Goal: Information Seeking & Learning: Learn about a topic

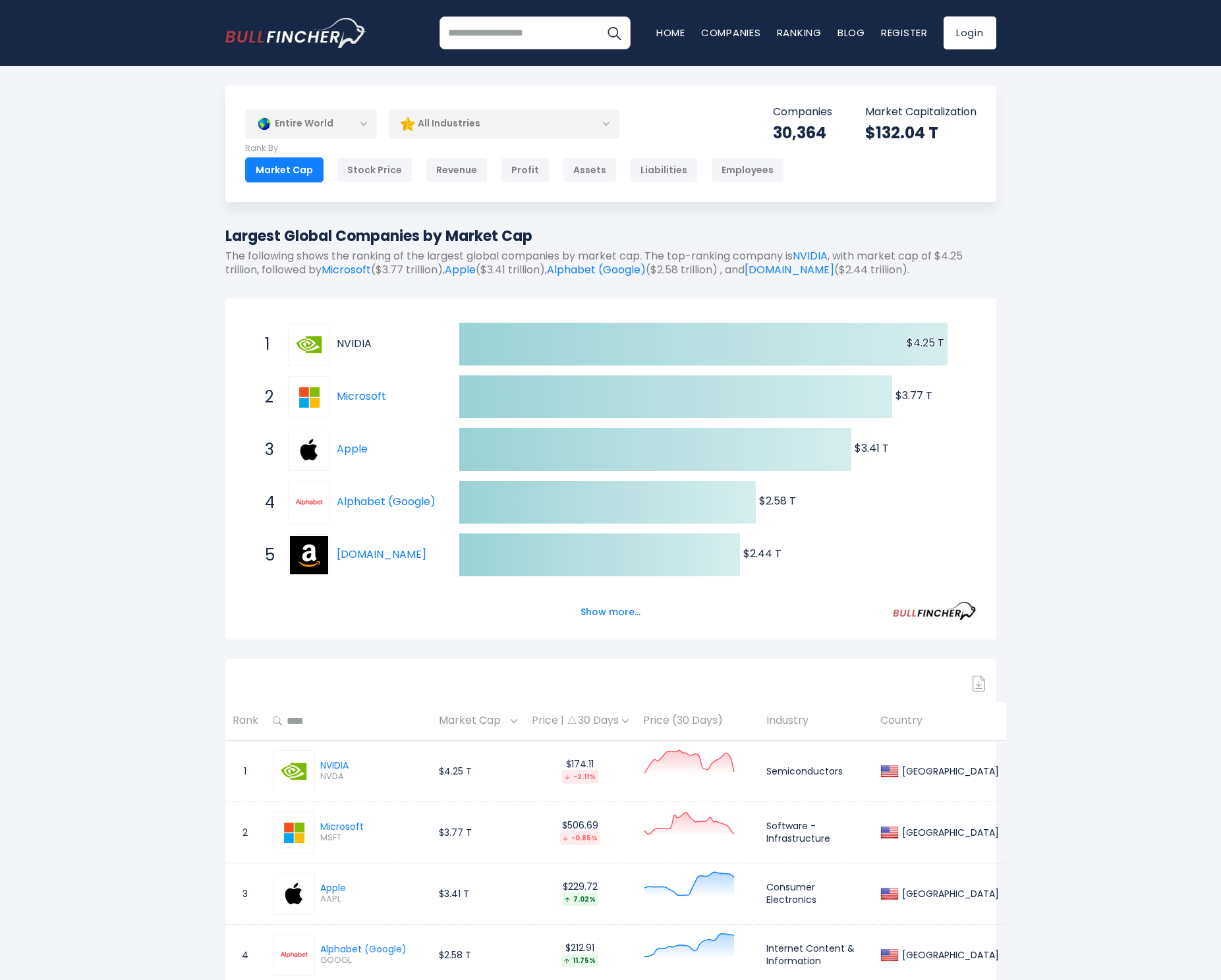
click at [363, 347] on link "NVIDIA" at bounding box center [354, 344] width 35 height 15
click at [383, 505] on link "Alphabet (Google)" at bounding box center [386, 502] width 99 height 15
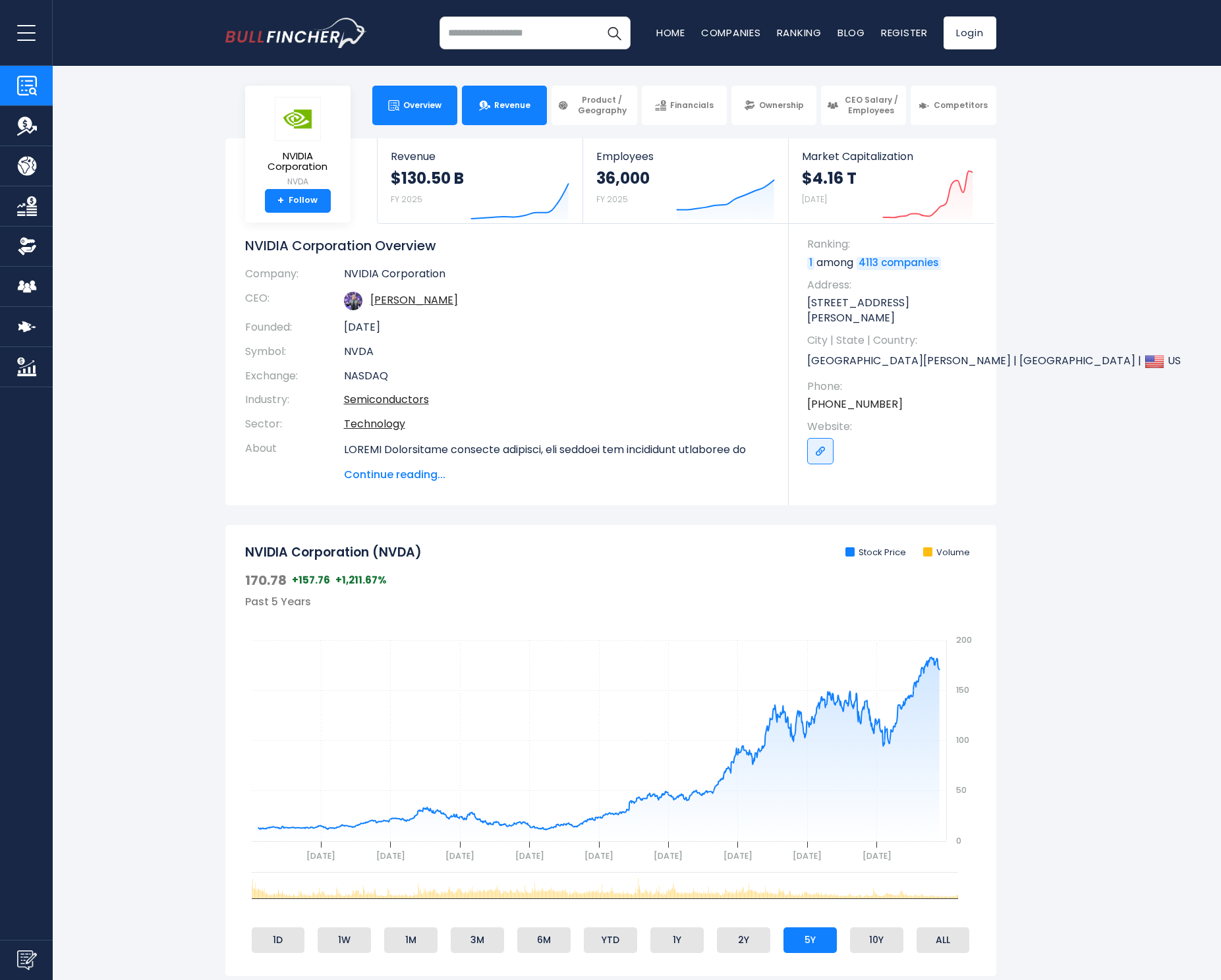
click at [505, 103] on span "Revenue" at bounding box center [512, 105] width 36 height 11
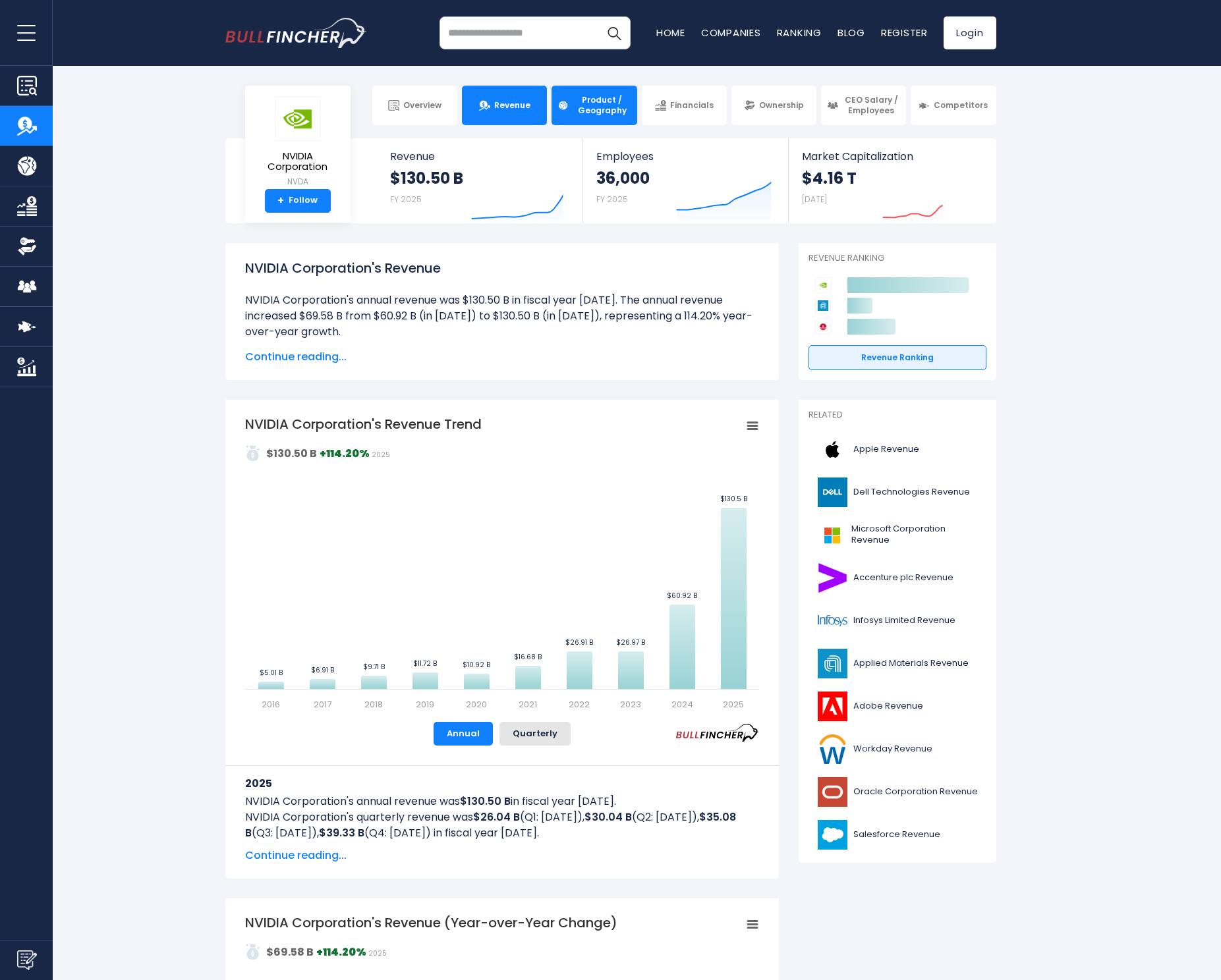
click at [591, 101] on span "Product / Geography" at bounding box center [601, 104] width 58 height 20
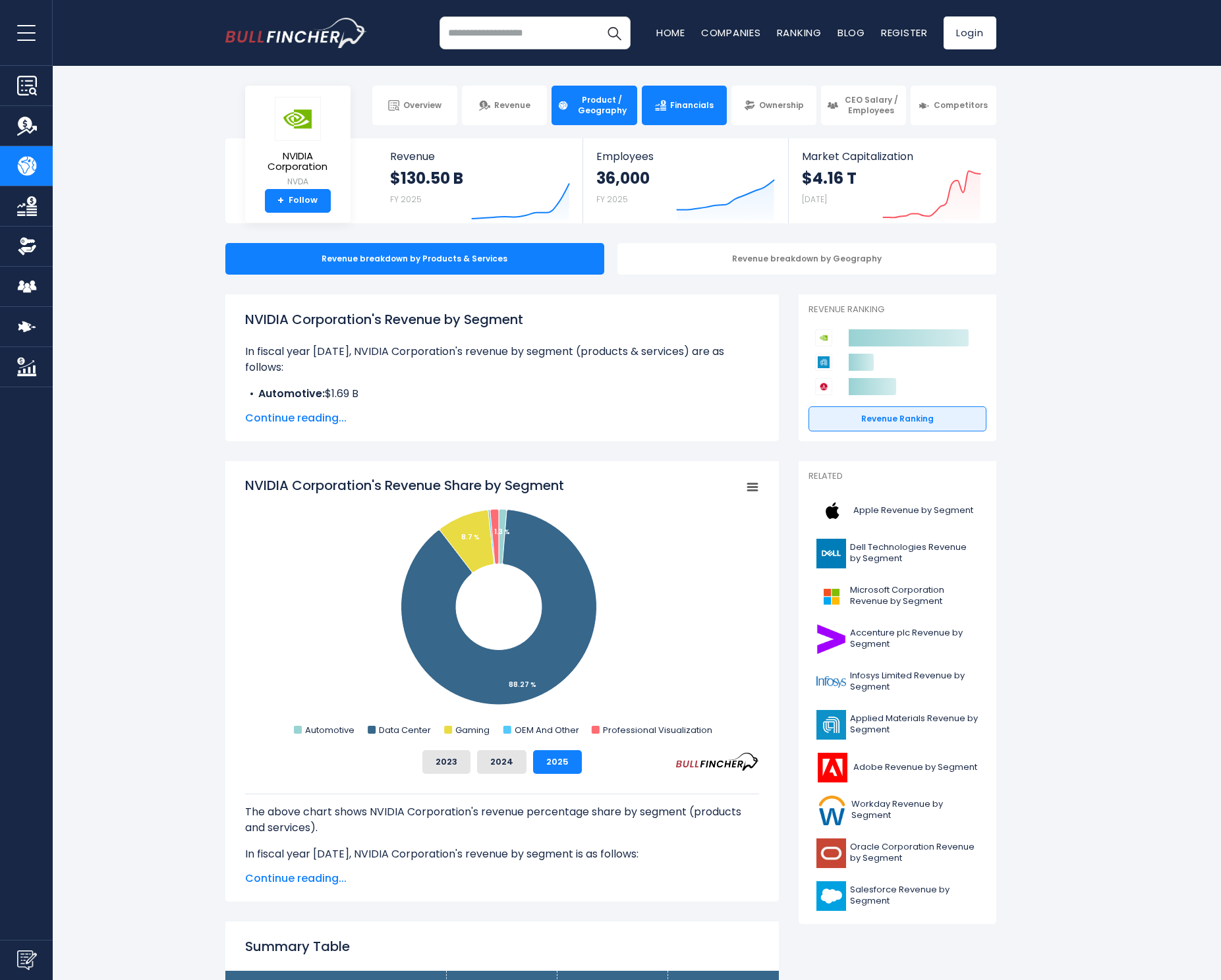
click at [699, 102] on span "Financials" at bounding box center [691, 105] width 43 height 11
click at [686, 107] on span "Financials" at bounding box center [691, 105] width 43 height 11
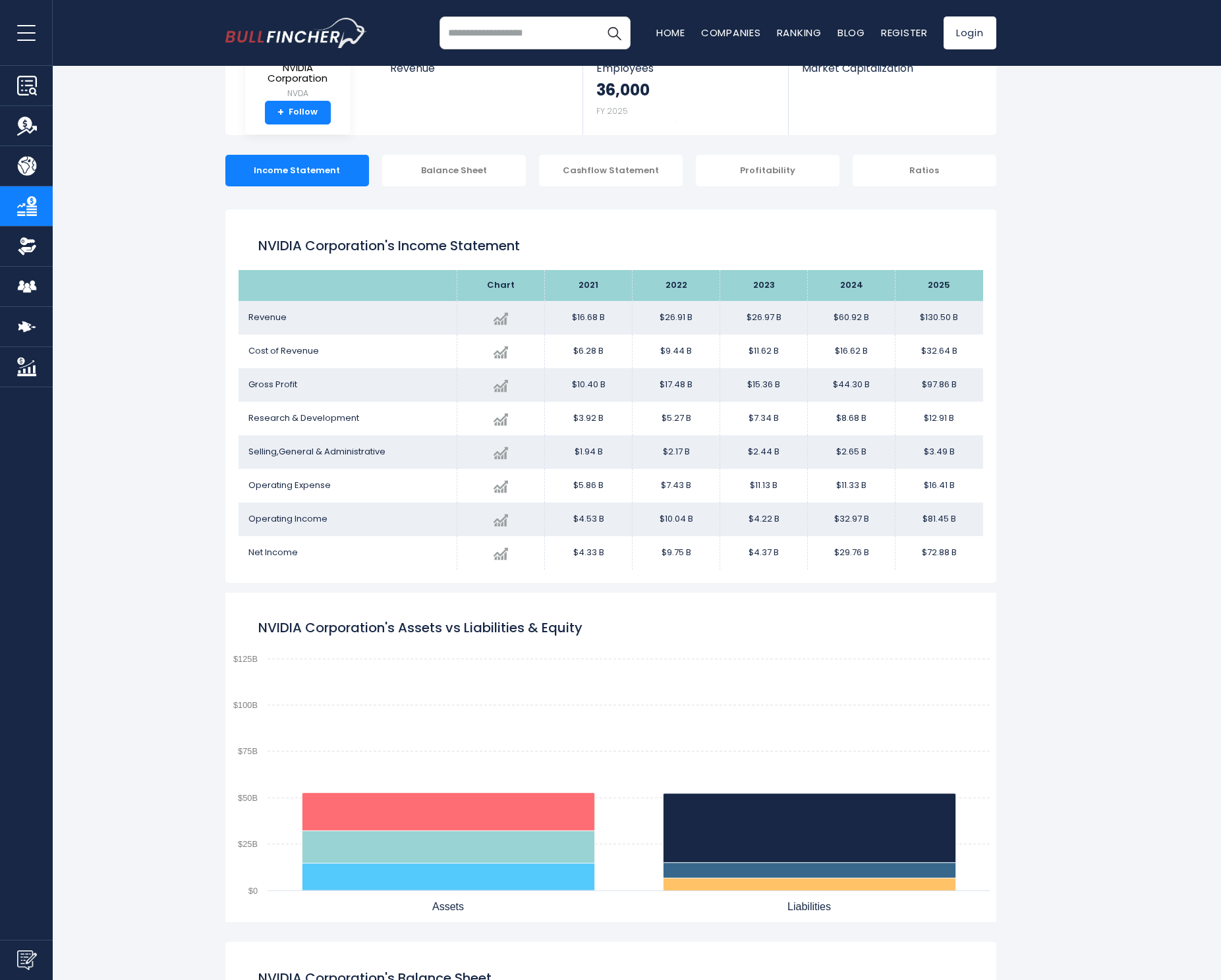
scroll to position [185, 0]
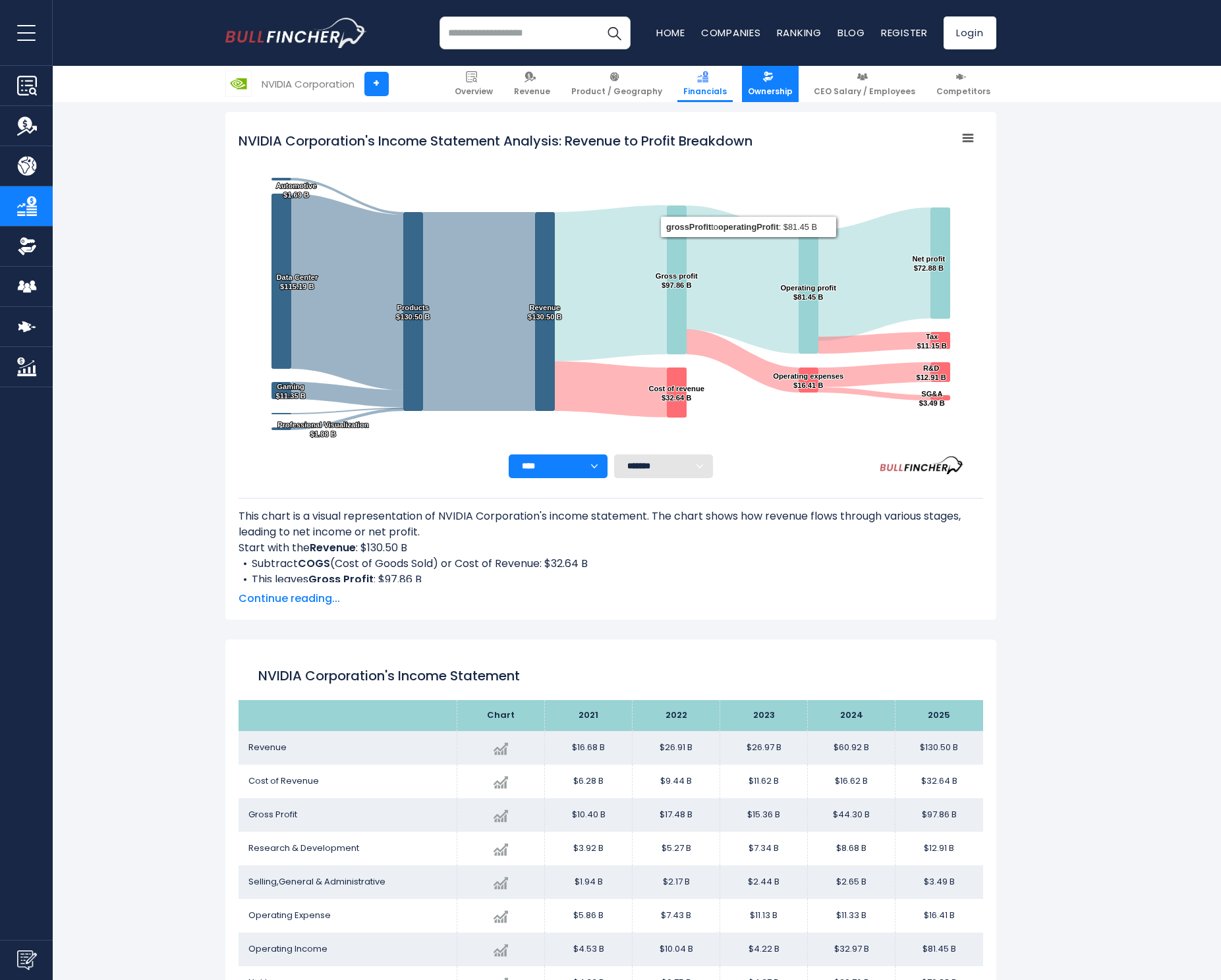
click at [780, 86] on span "Ownership" at bounding box center [770, 92] width 45 height 11
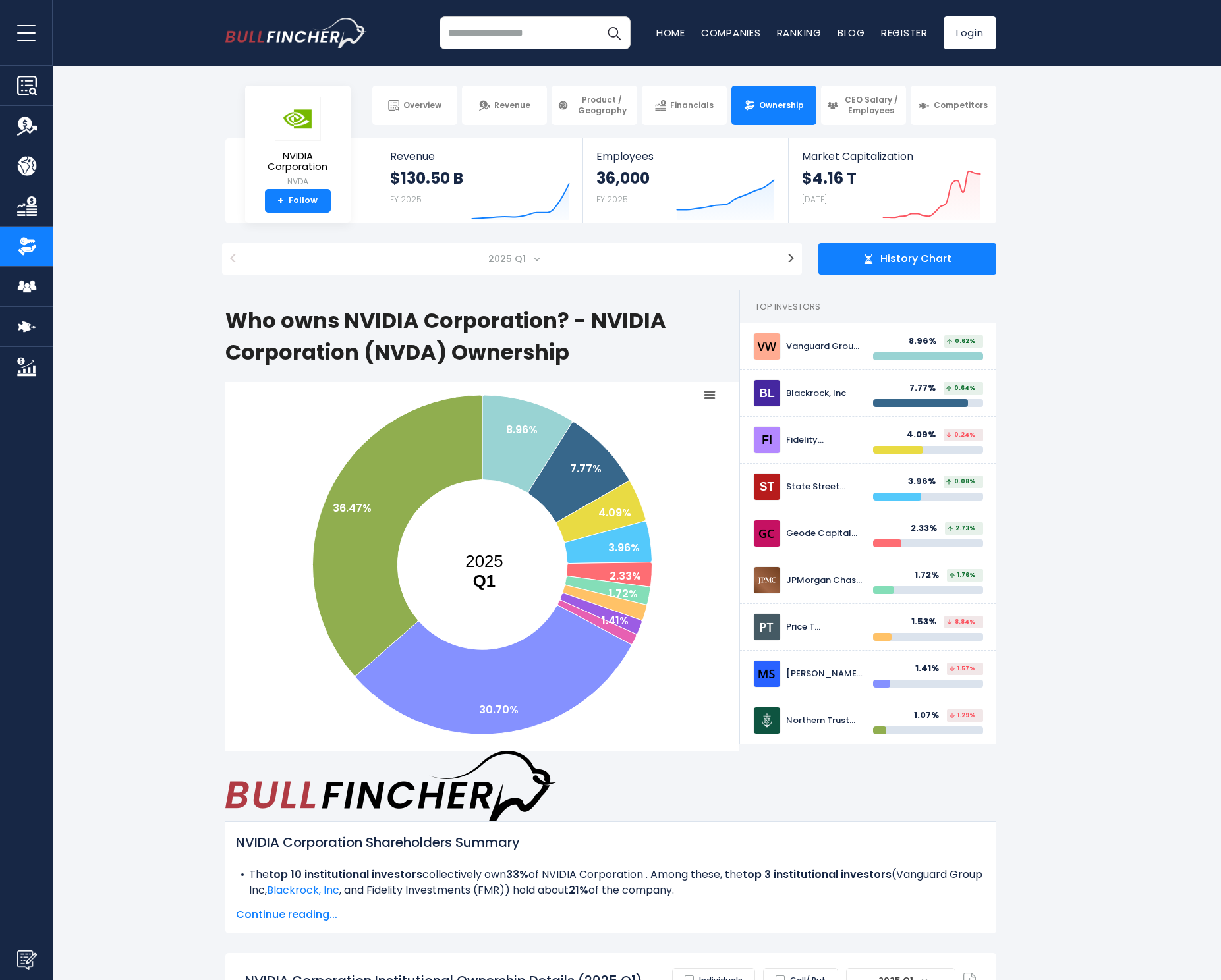
click at [895, 248] on div "History Chart" at bounding box center [907, 259] width 178 height 32
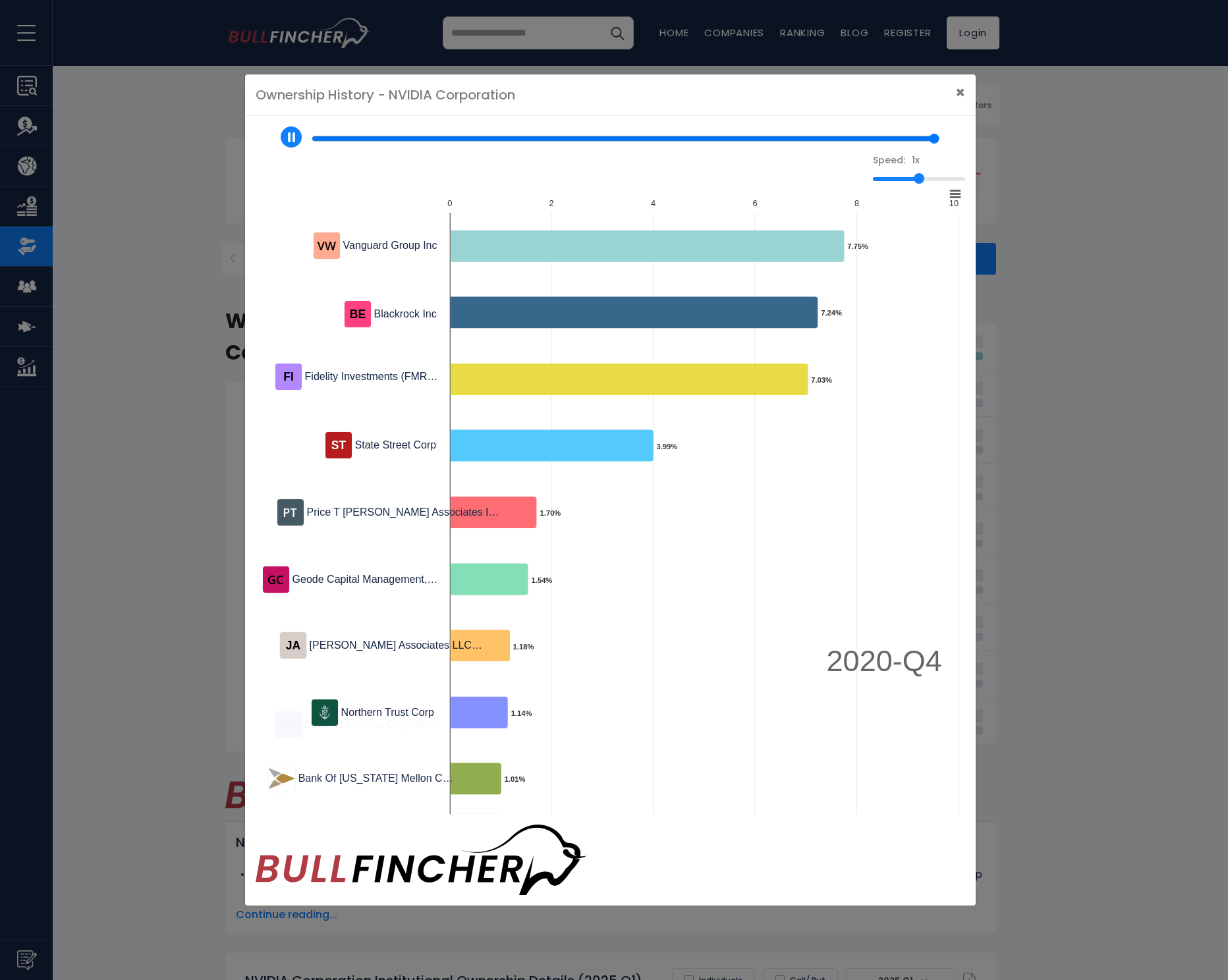
type input "*"
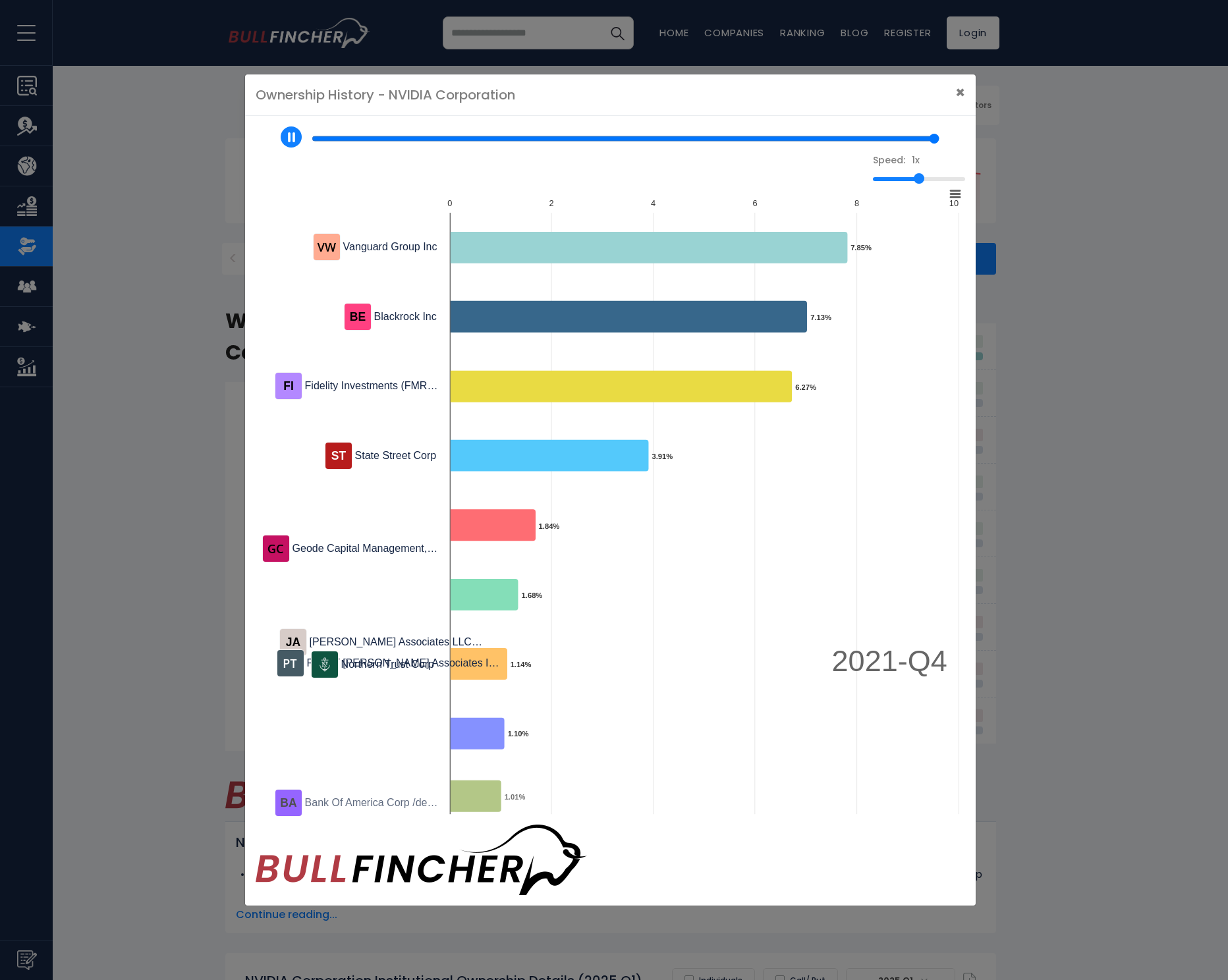
click at [139, 378] on div "Ownership History - NVIDIA Corporation × Speed: 1x Created with Highcharts 12.1…" at bounding box center [614, 490] width 1228 height 980
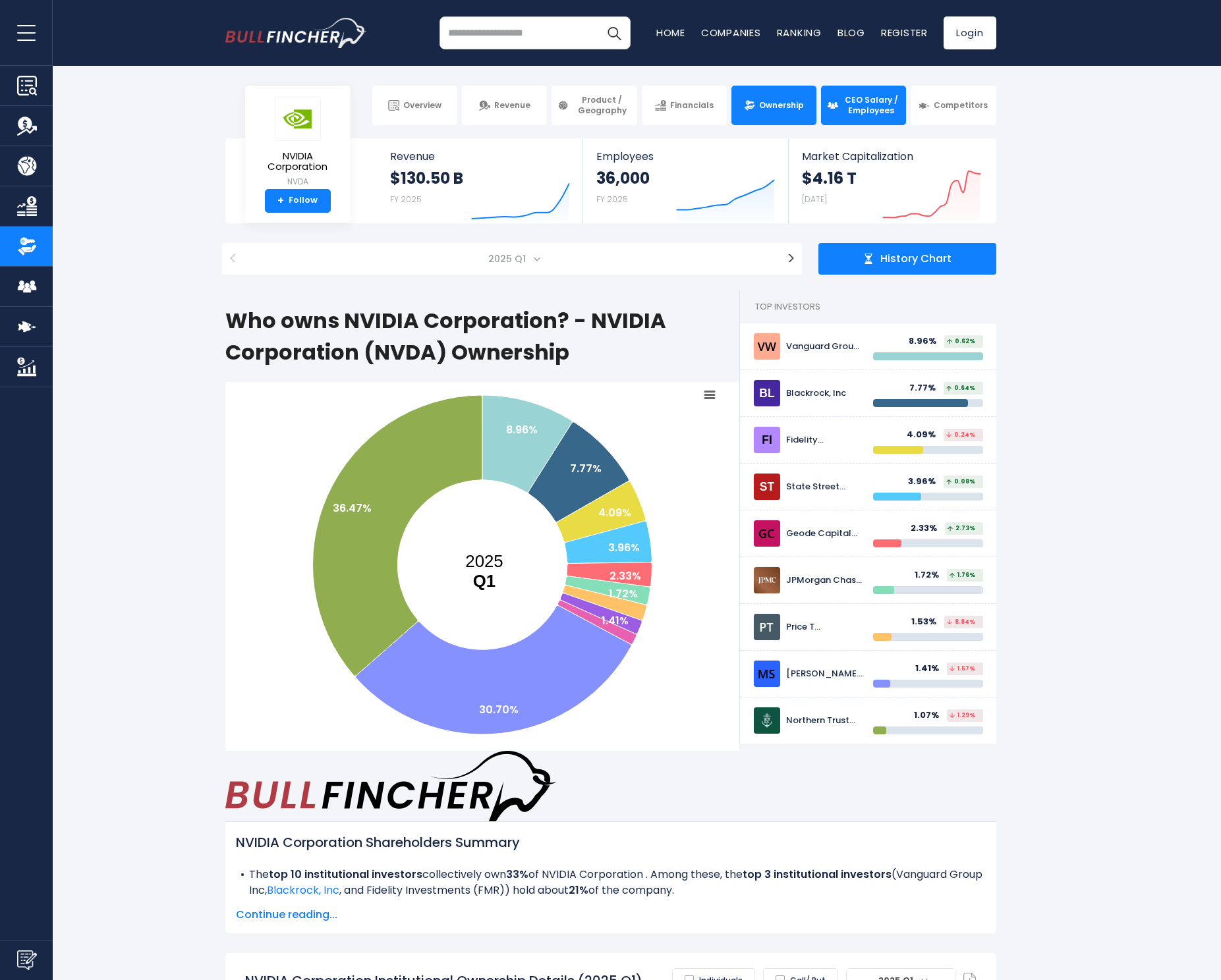
click at [861, 109] on span "CEO Salary / Employees" at bounding box center [871, 104] width 58 height 20
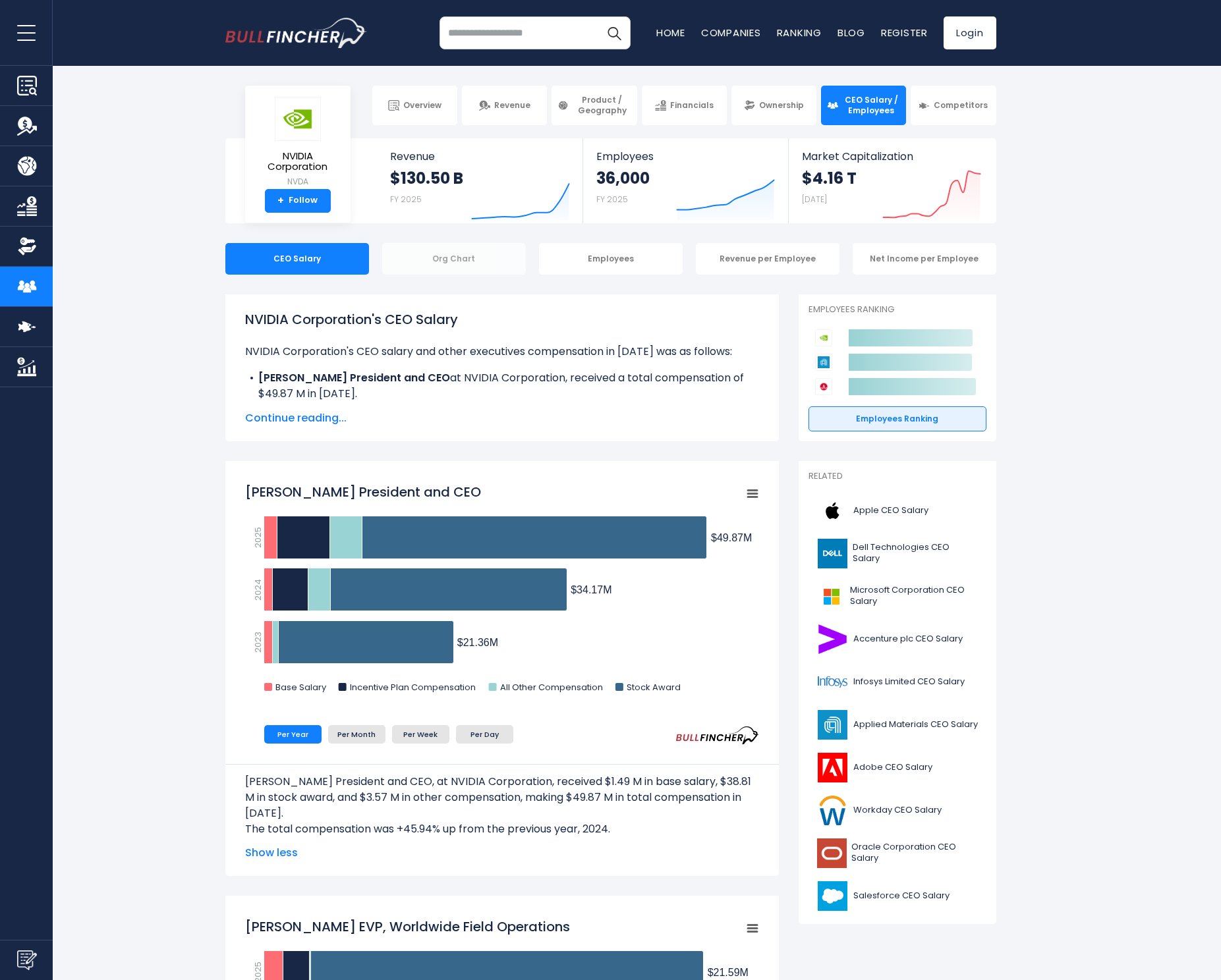
click at [465, 264] on div "Org Chart" at bounding box center [454, 259] width 144 height 32
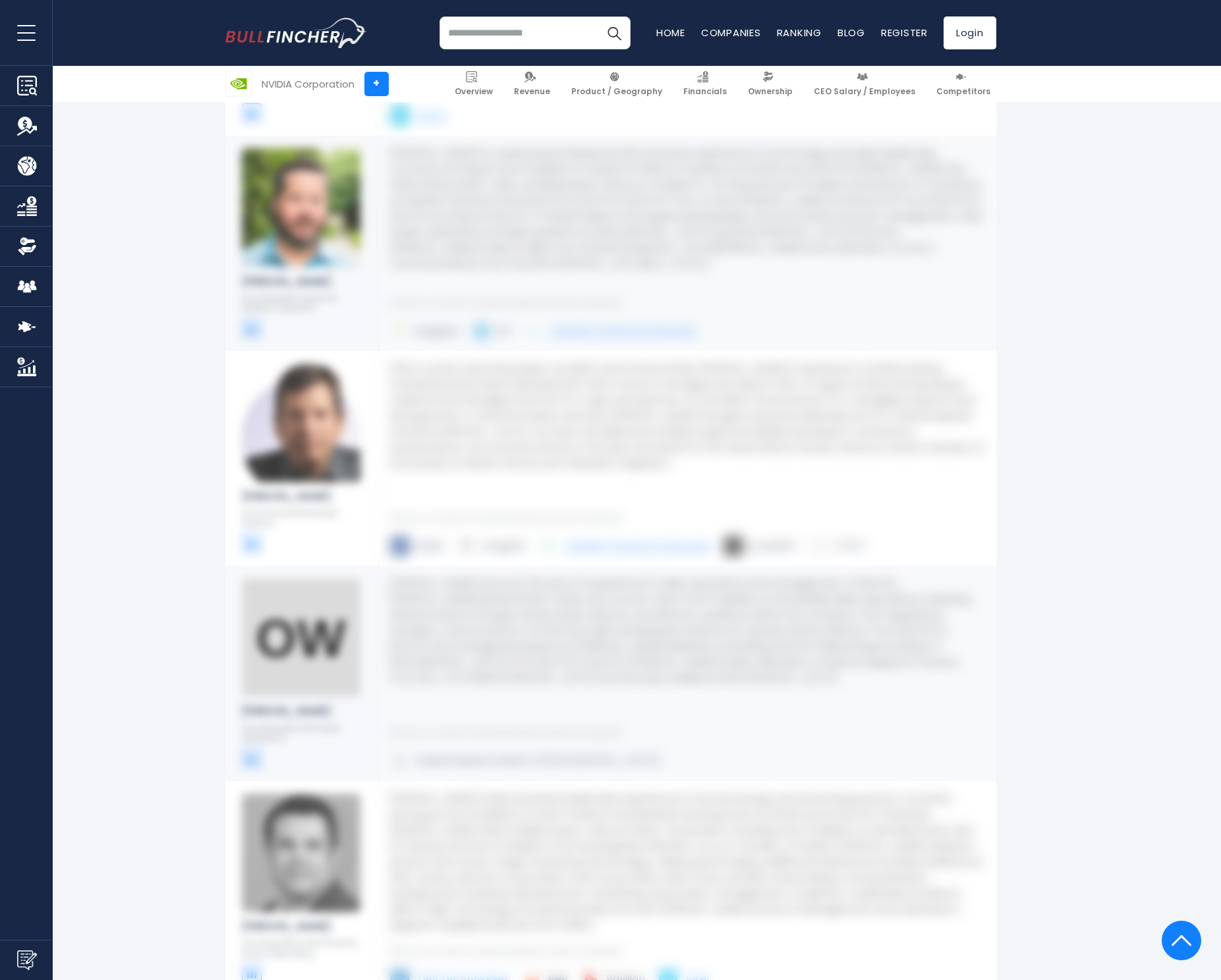
scroll to position [8682, 0]
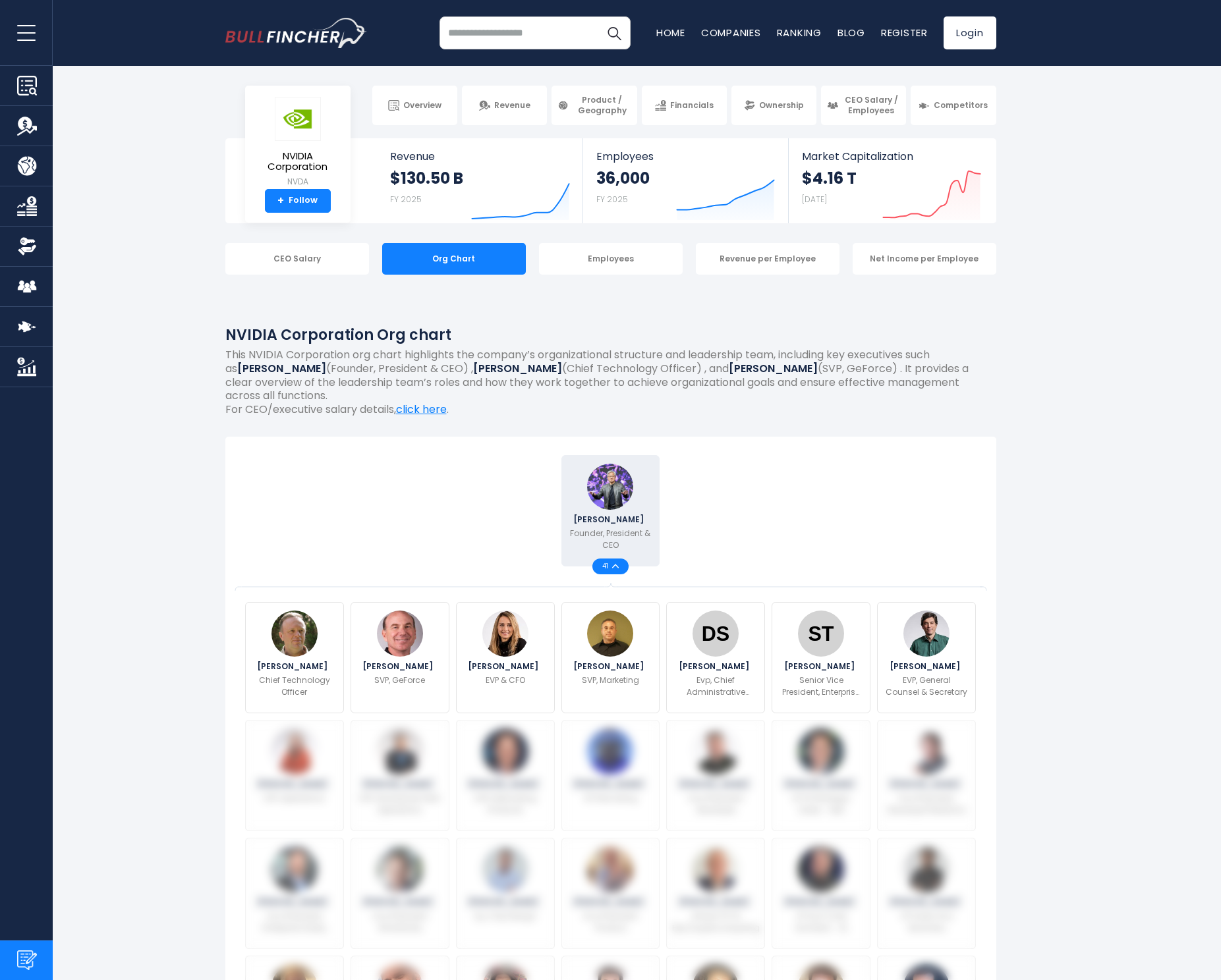
click at [17, 954] on img "Submit Feedback" at bounding box center [27, 960] width 20 height 20
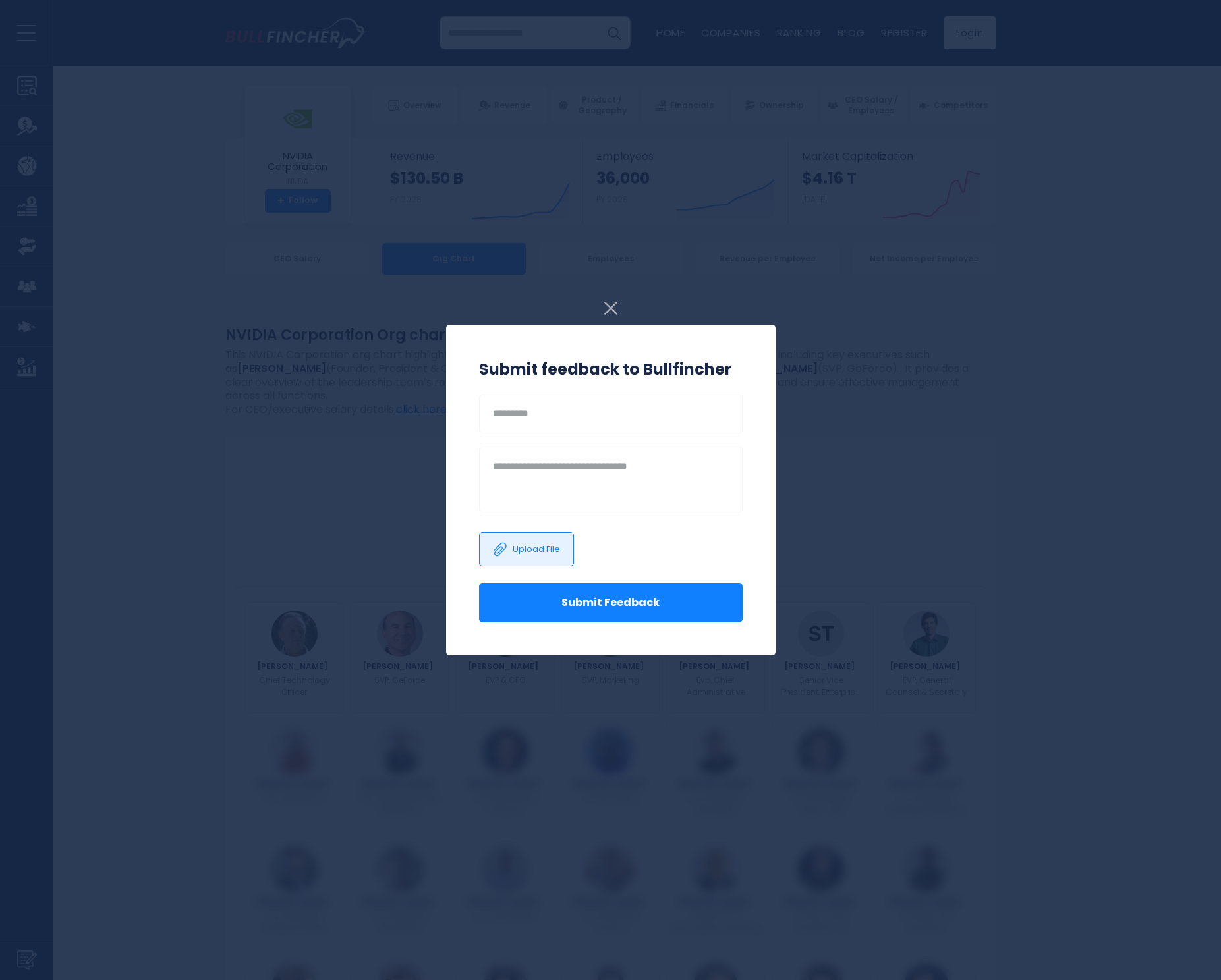
click at [612, 310] on img at bounding box center [610, 308] width 13 height 13
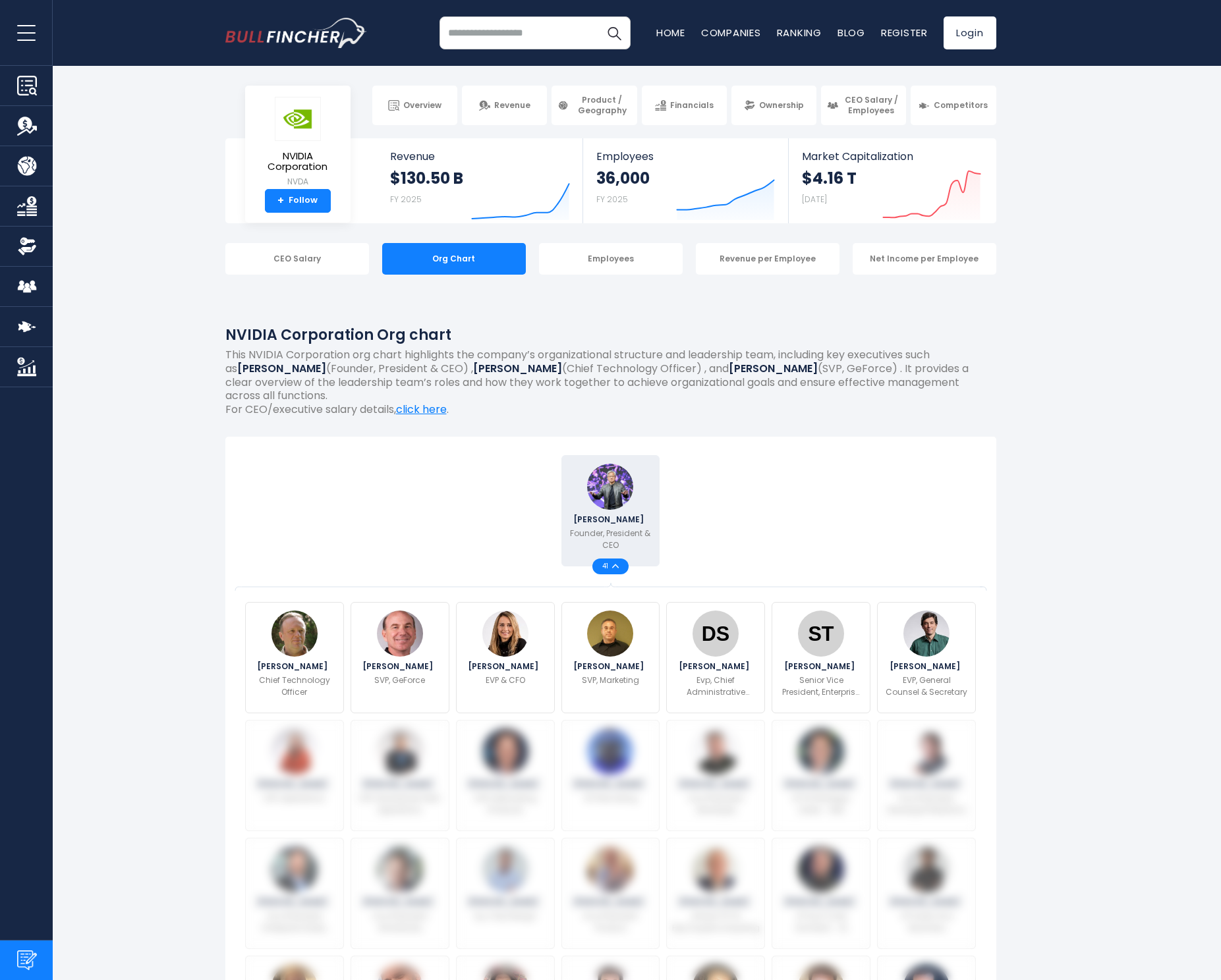
click at [17, 964] on img "Submit Feedback" at bounding box center [27, 960] width 20 height 20
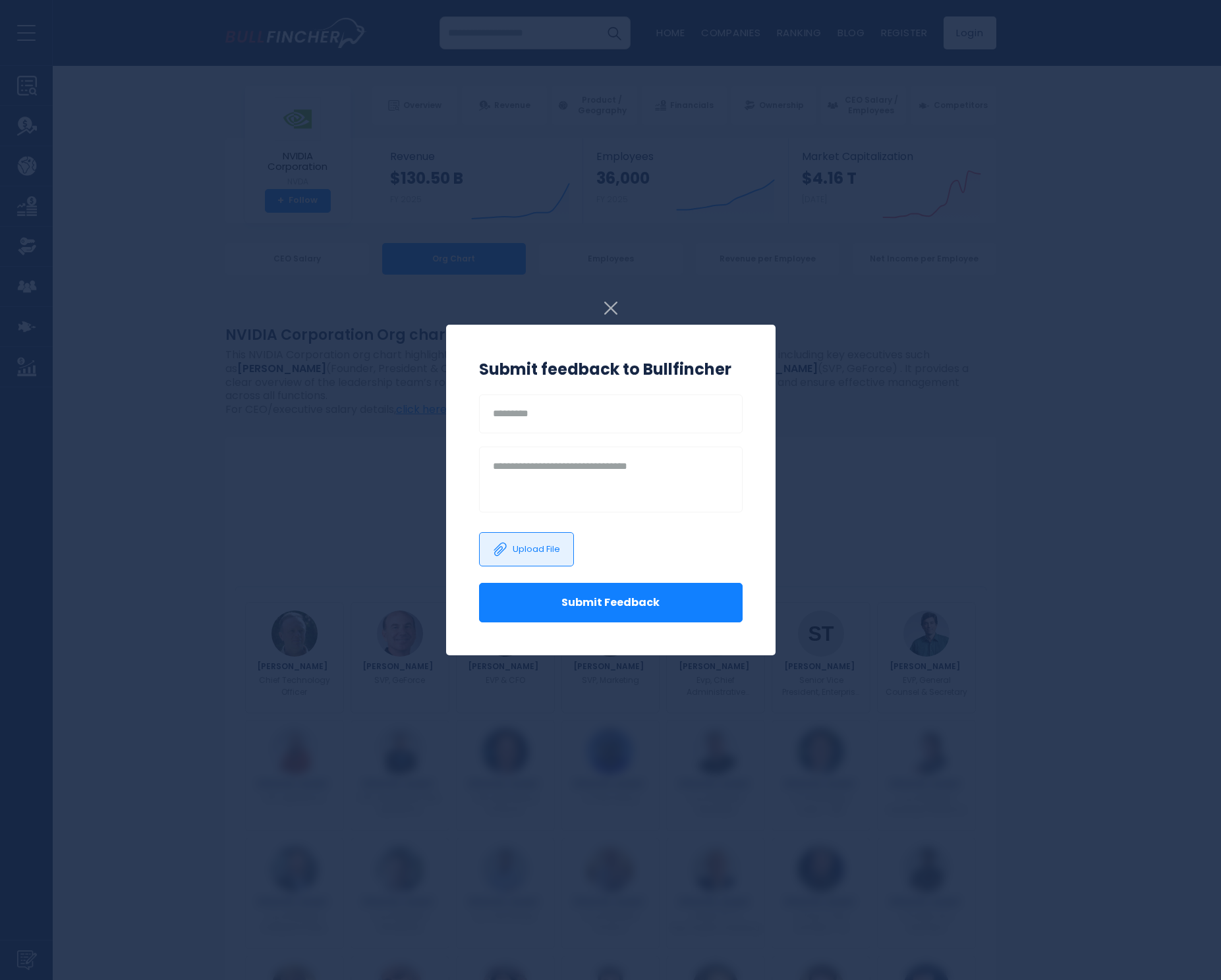
click at [615, 307] on img at bounding box center [610, 308] width 13 height 13
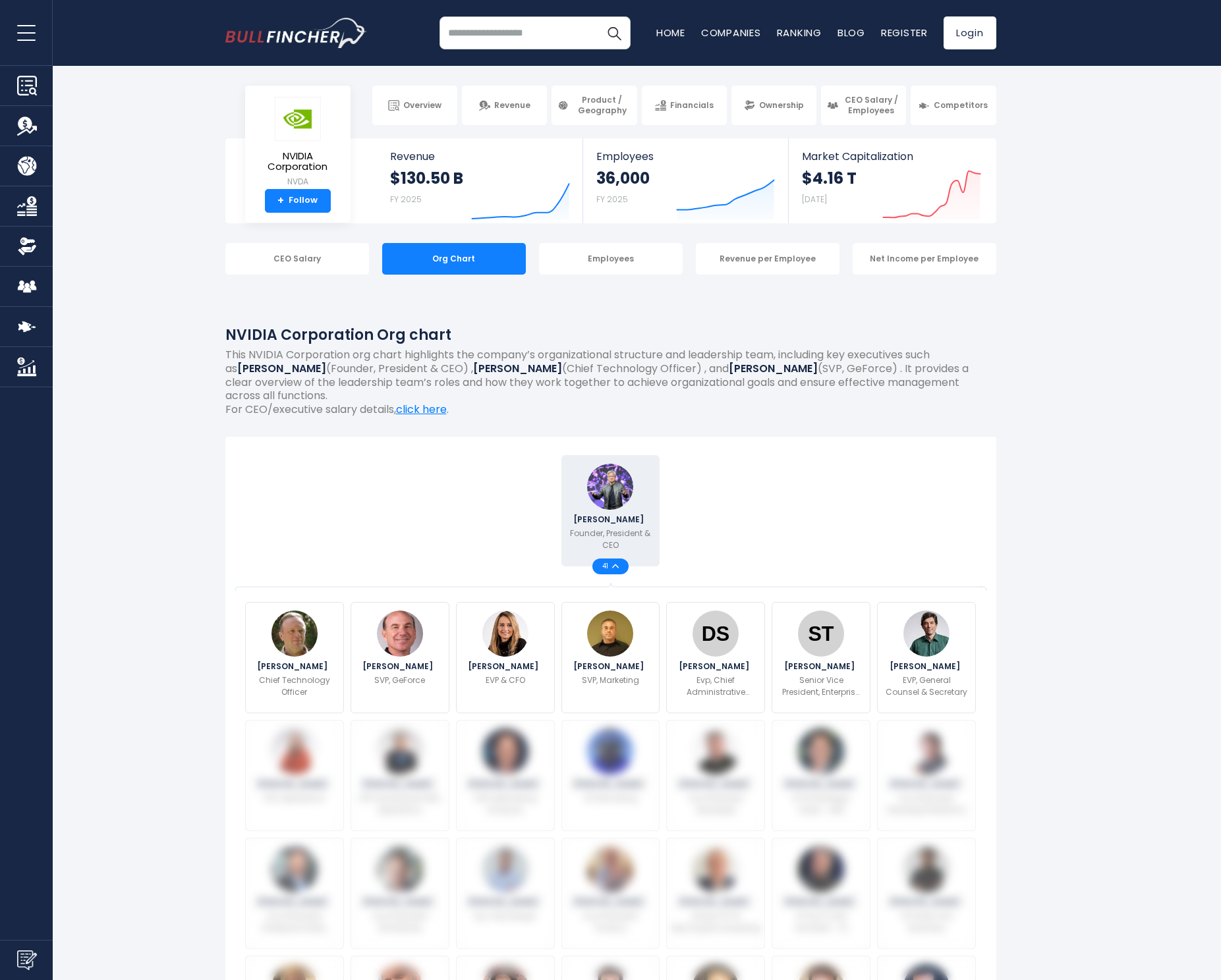
click at [22, 326] on img "Company Competitors" at bounding box center [27, 327] width 20 height 20
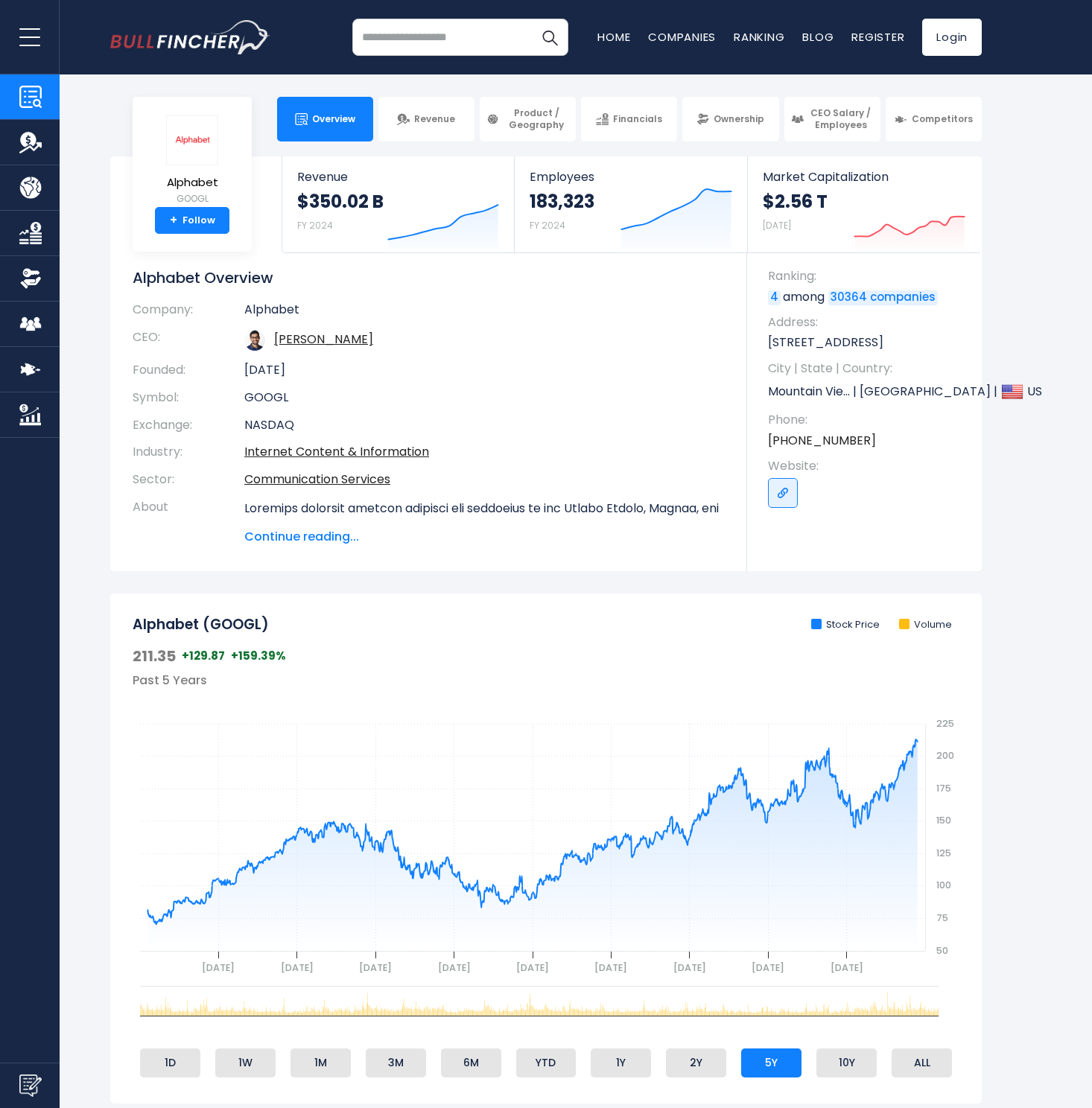
click at [454, 38] on input "search" at bounding box center [460, 38] width 216 height 38
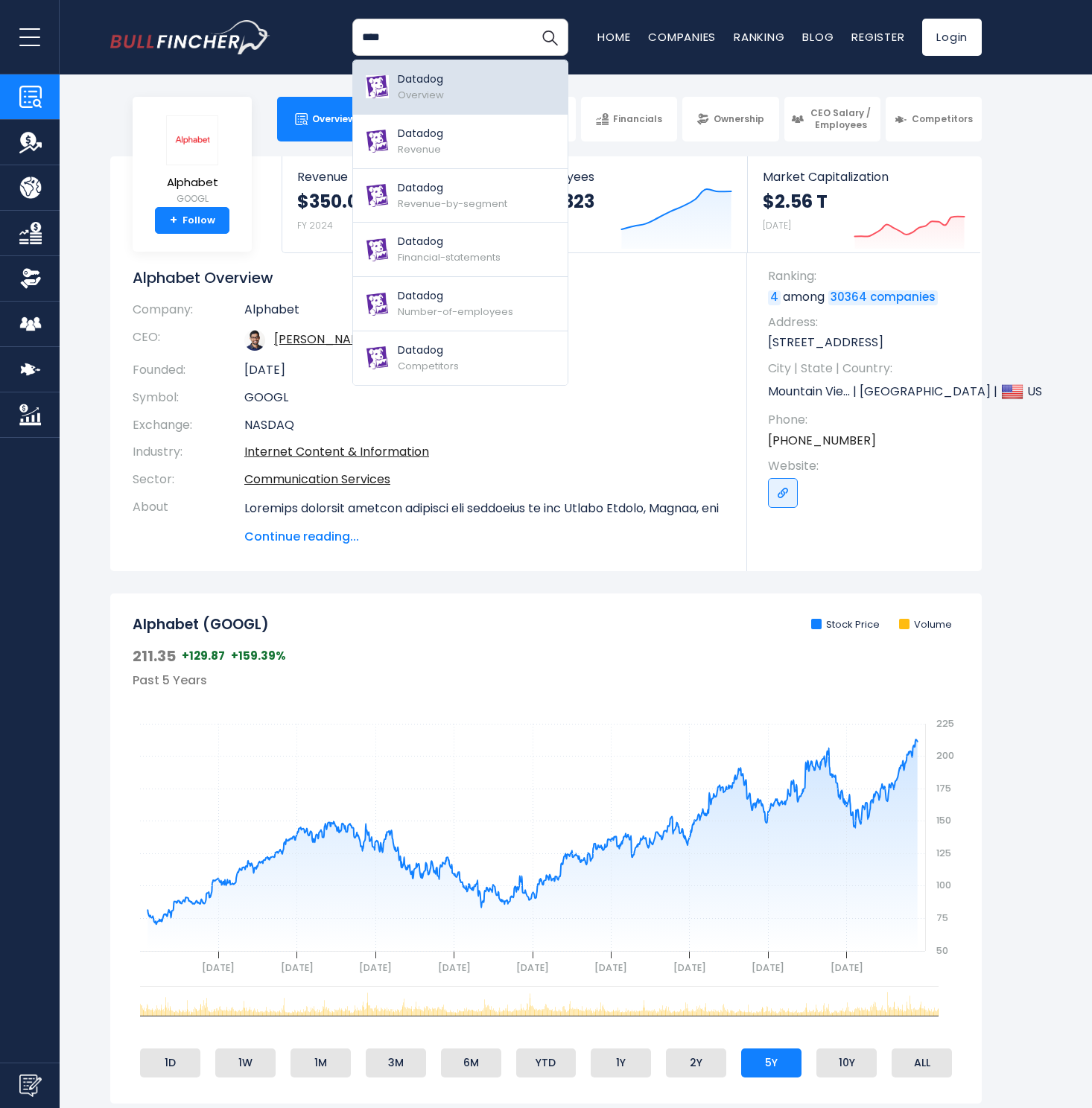
type input "****"
click at [429, 100] on span "Overview" at bounding box center [421, 95] width 46 height 15
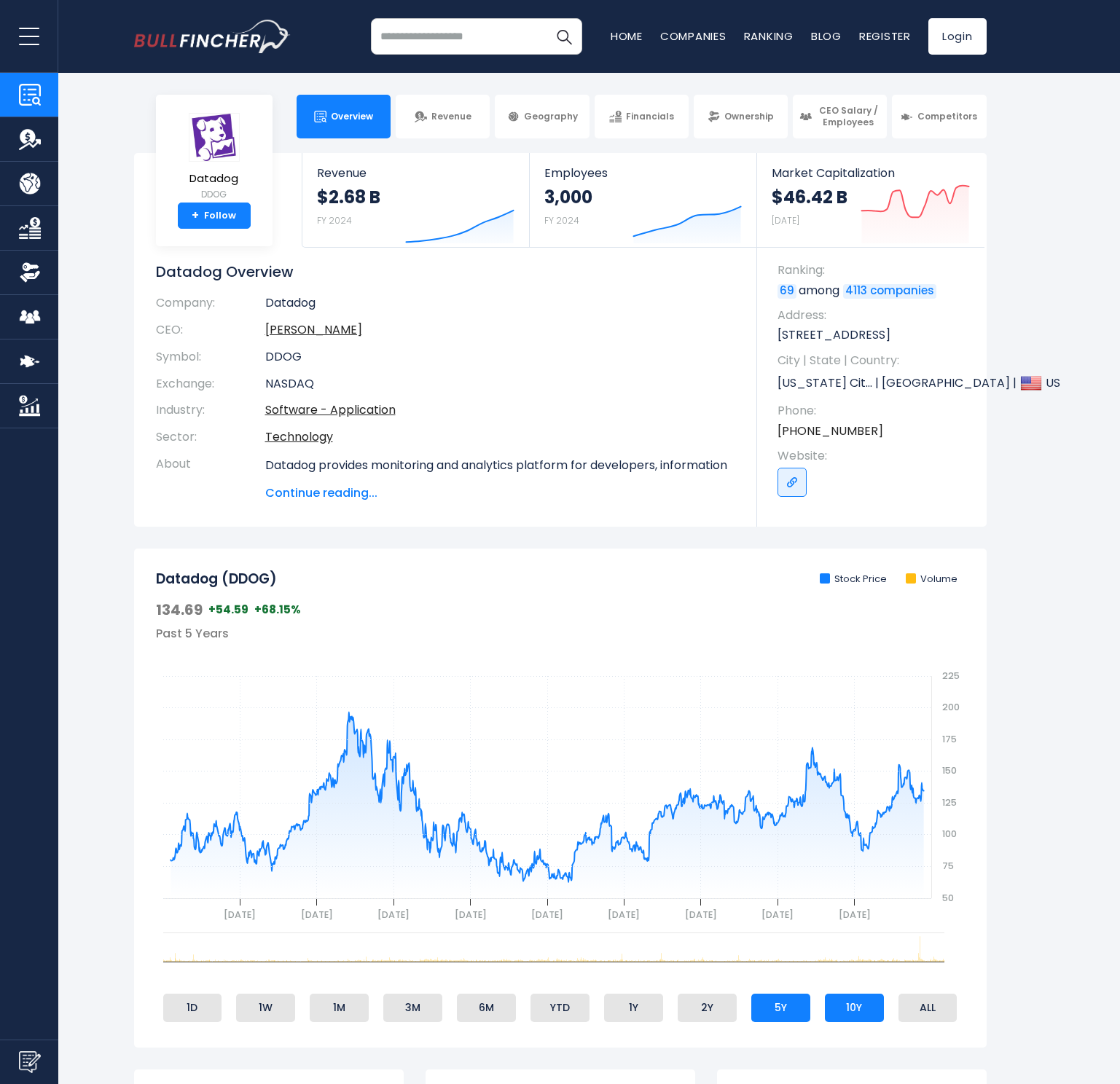
click at [861, 1011] on li "10Y" at bounding box center [854, 1007] width 59 height 28
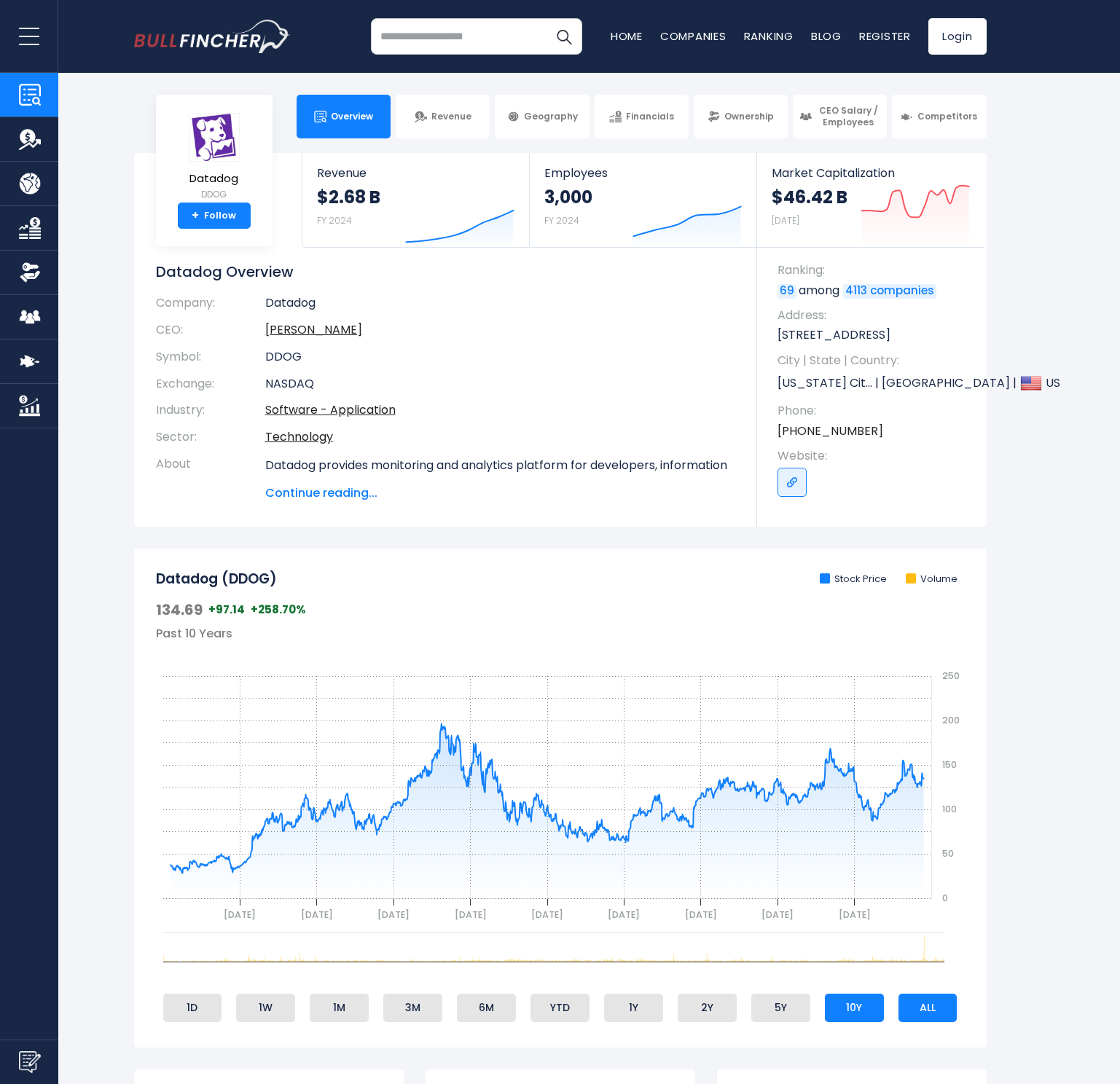
click at [926, 1015] on li "ALL" at bounding box center [927, 1007] width 59 height 28
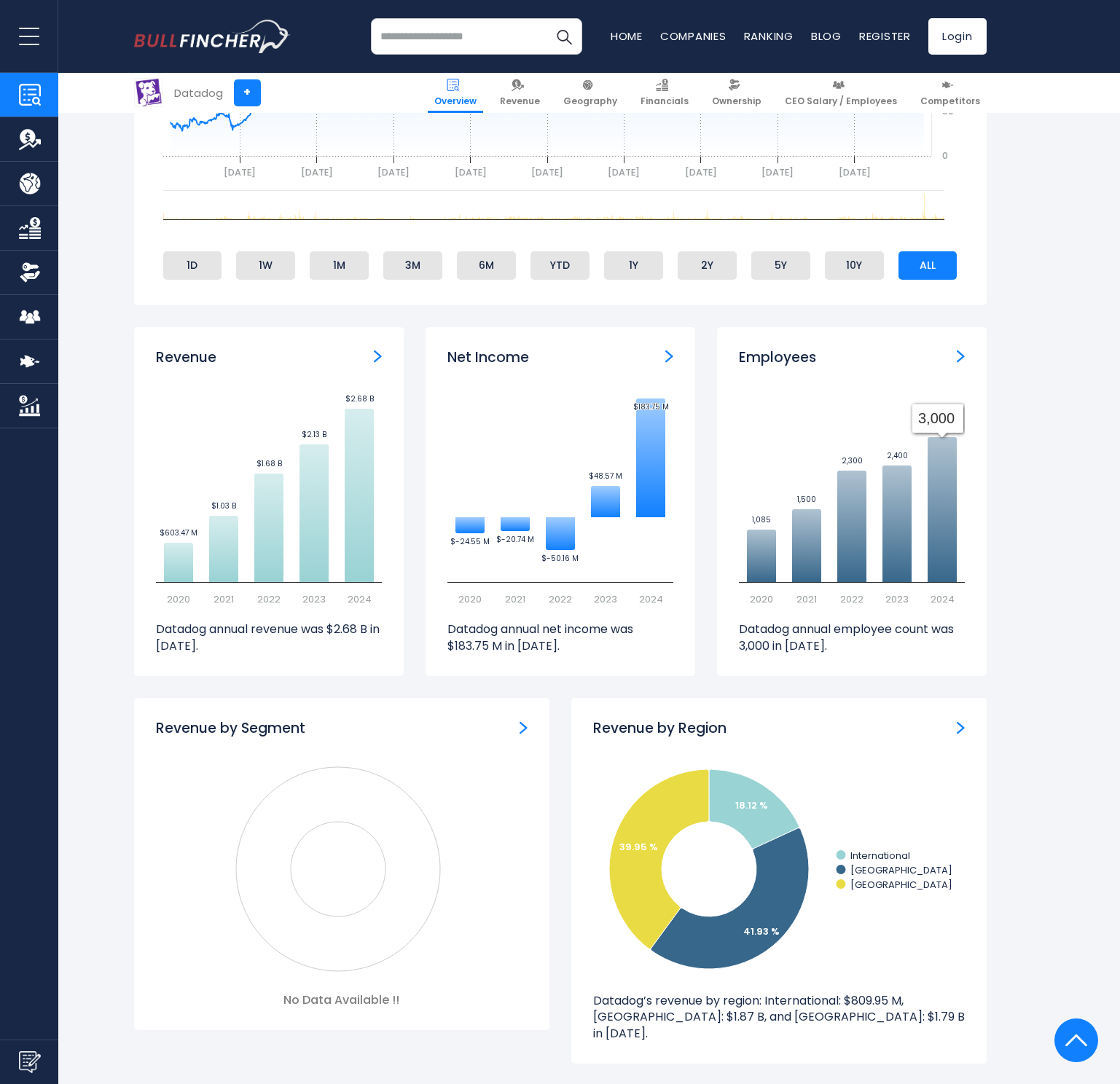
scroll to position [822, 0]
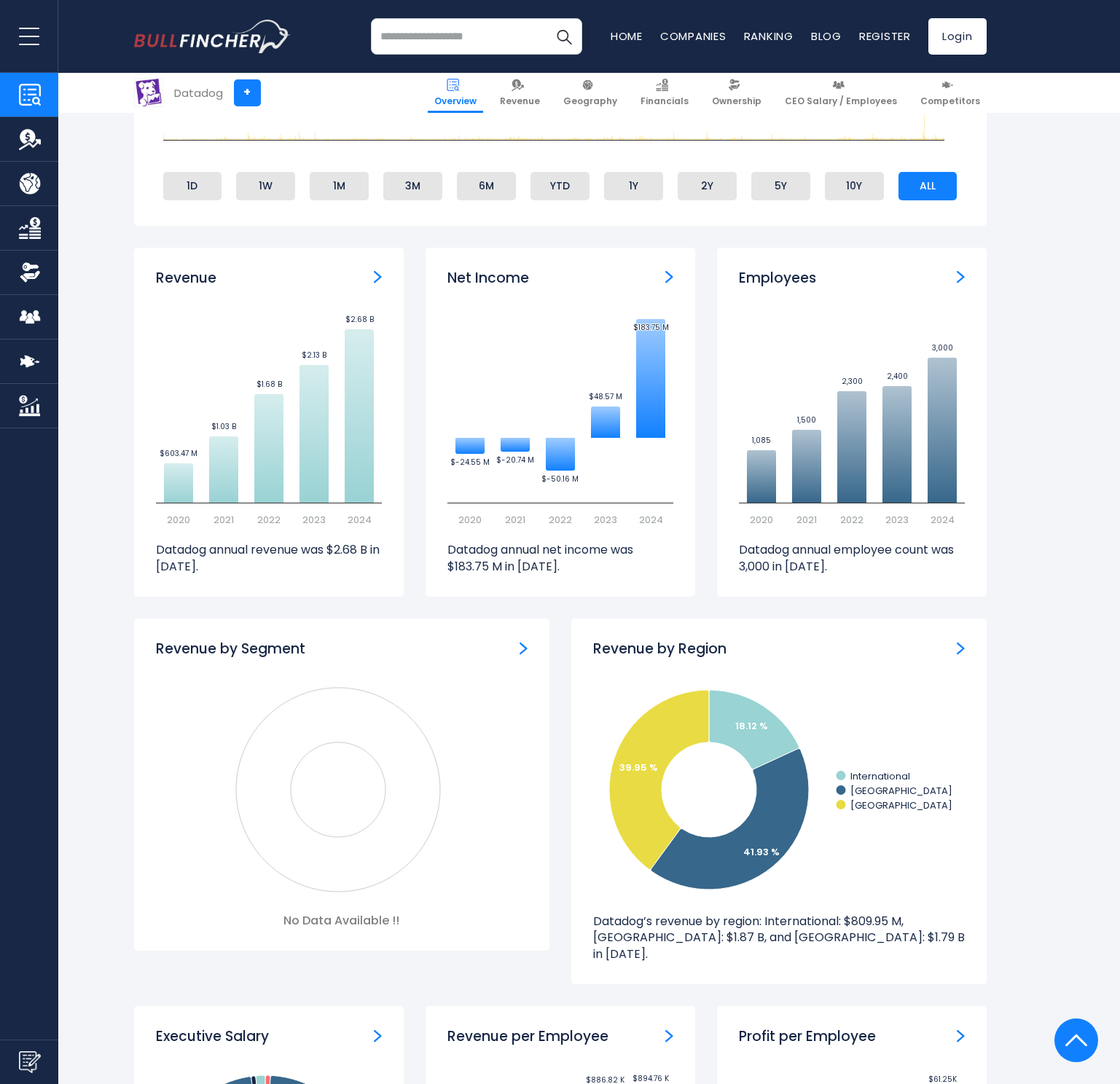
click at [527, 649] on img "Revenue by Segment" at bounding box center [523, 649] width 8 height 13
click at [526, 649] on img "Revenue by Segment" at bounding box center [523, 649] width 8 height 13
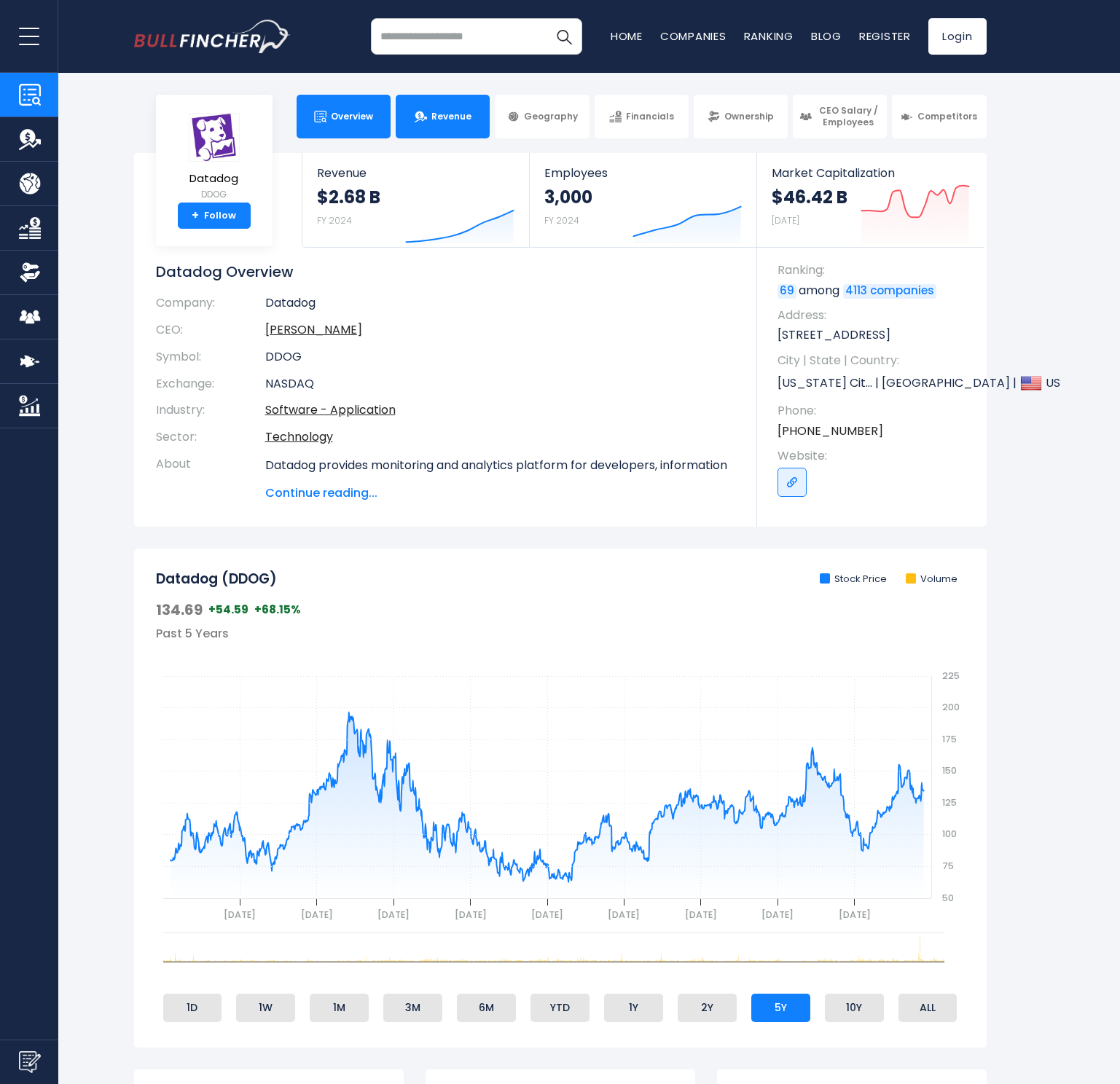
click at [421, 126] on link "Revenue" at bounding box center [443, 116] width 94 height 44
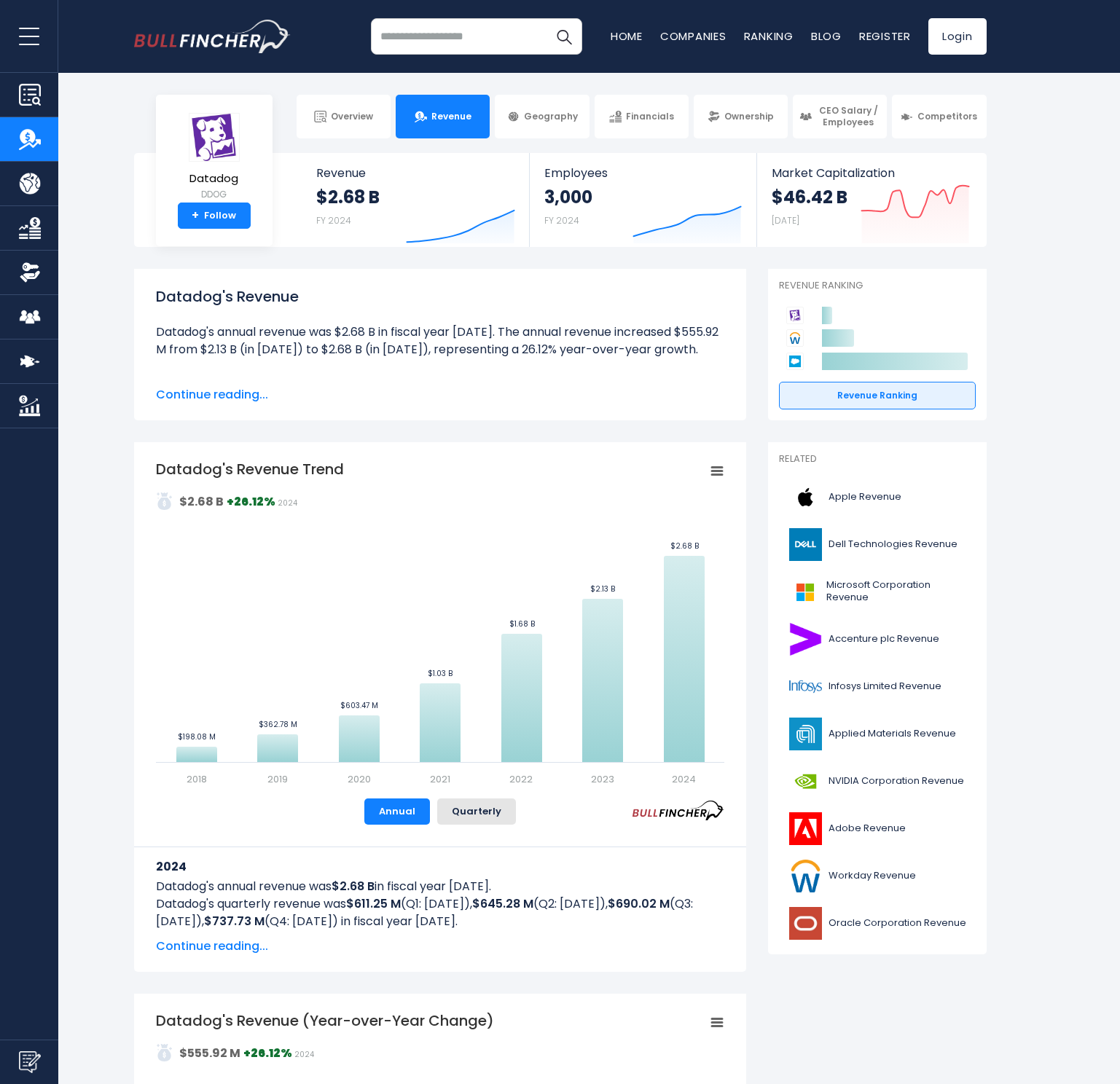
click at [232, 399] on span "Continue reading..." at bounding box center [439, 394] width 568 height 18
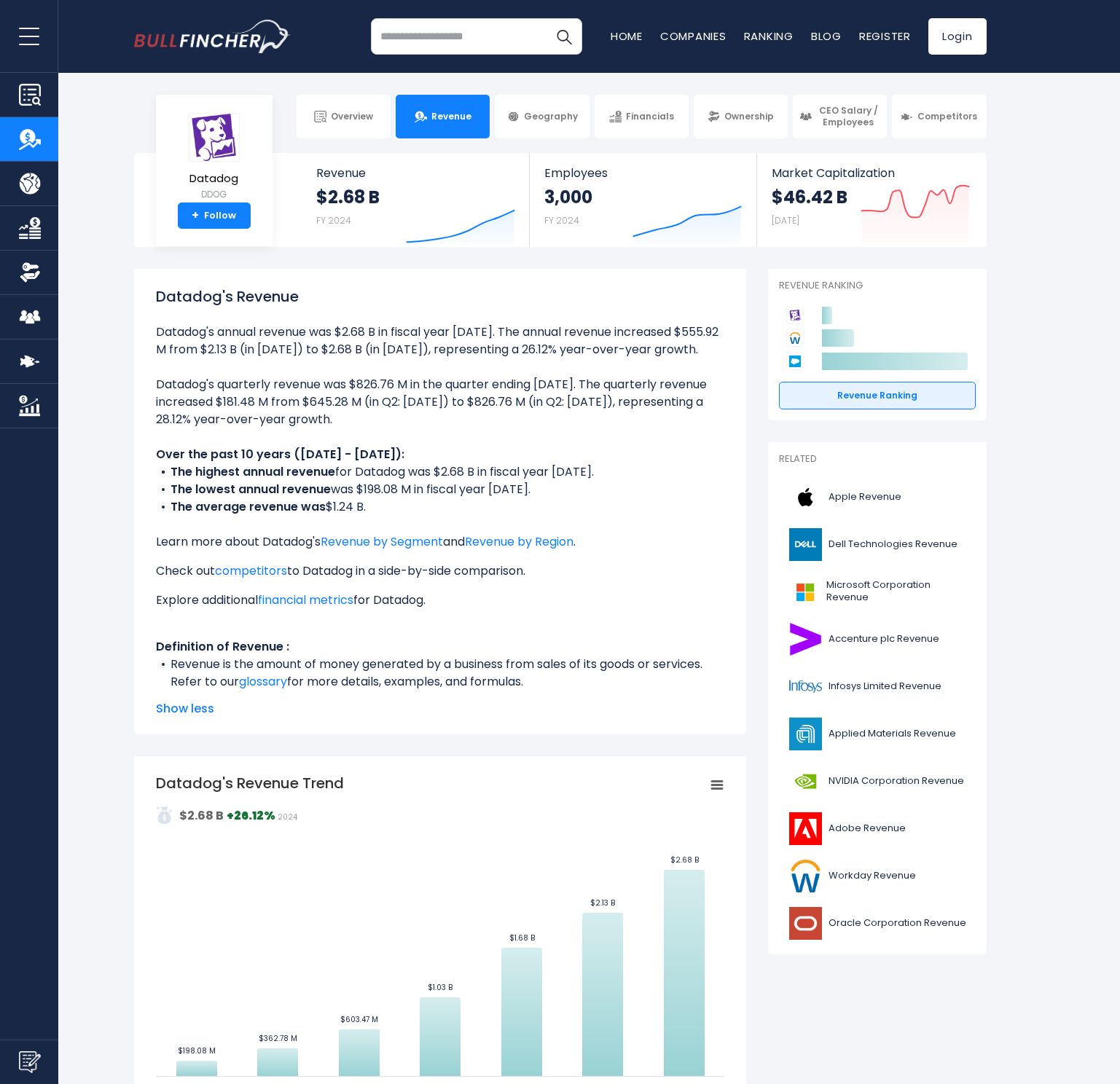
click at [188, 705] on span "Show less" at bounding box center [439, 708] width 568 height 18
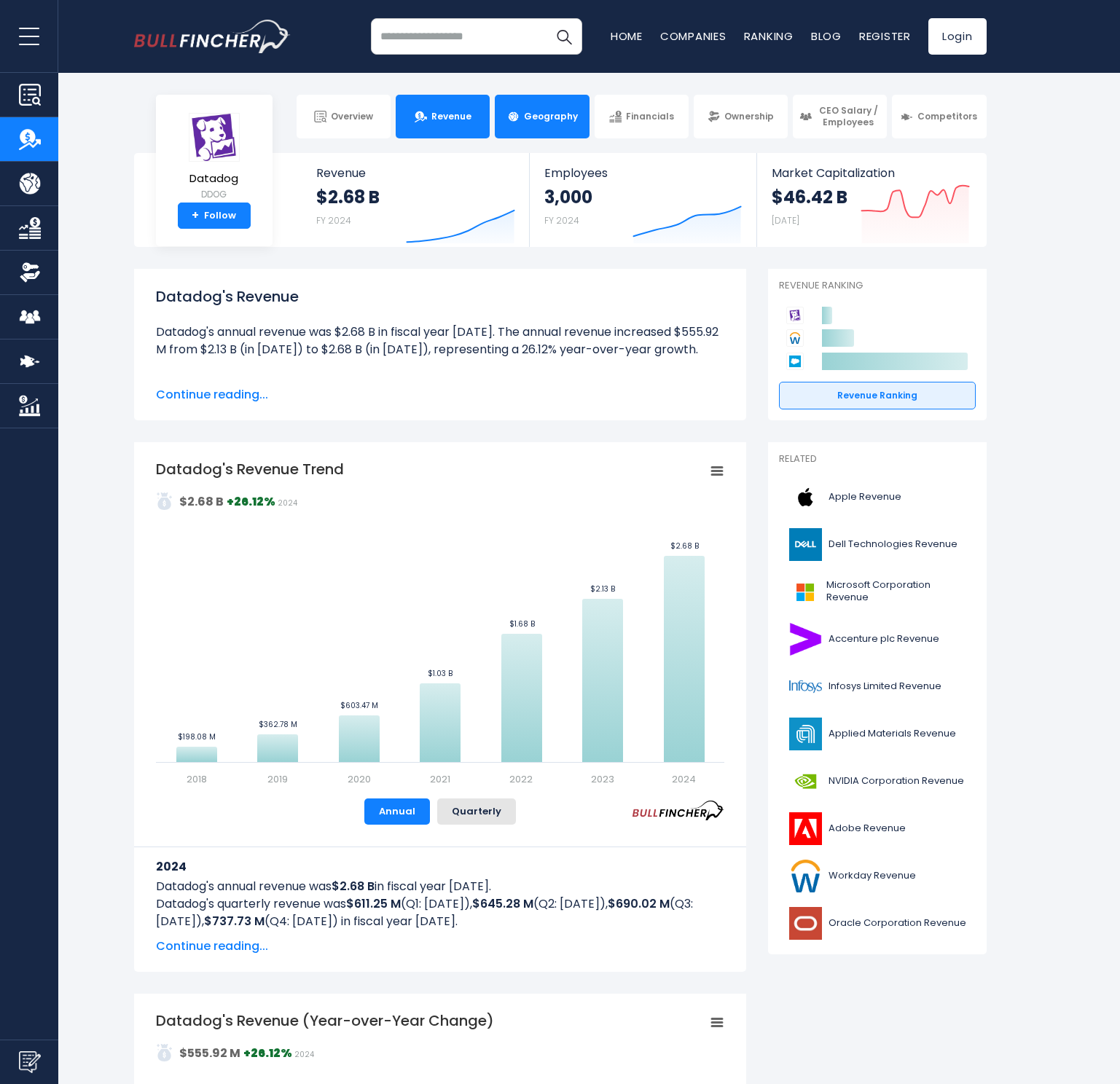
click at [513, 107] on link "Geography" at bounding box center [542, 116] width 94 height 44
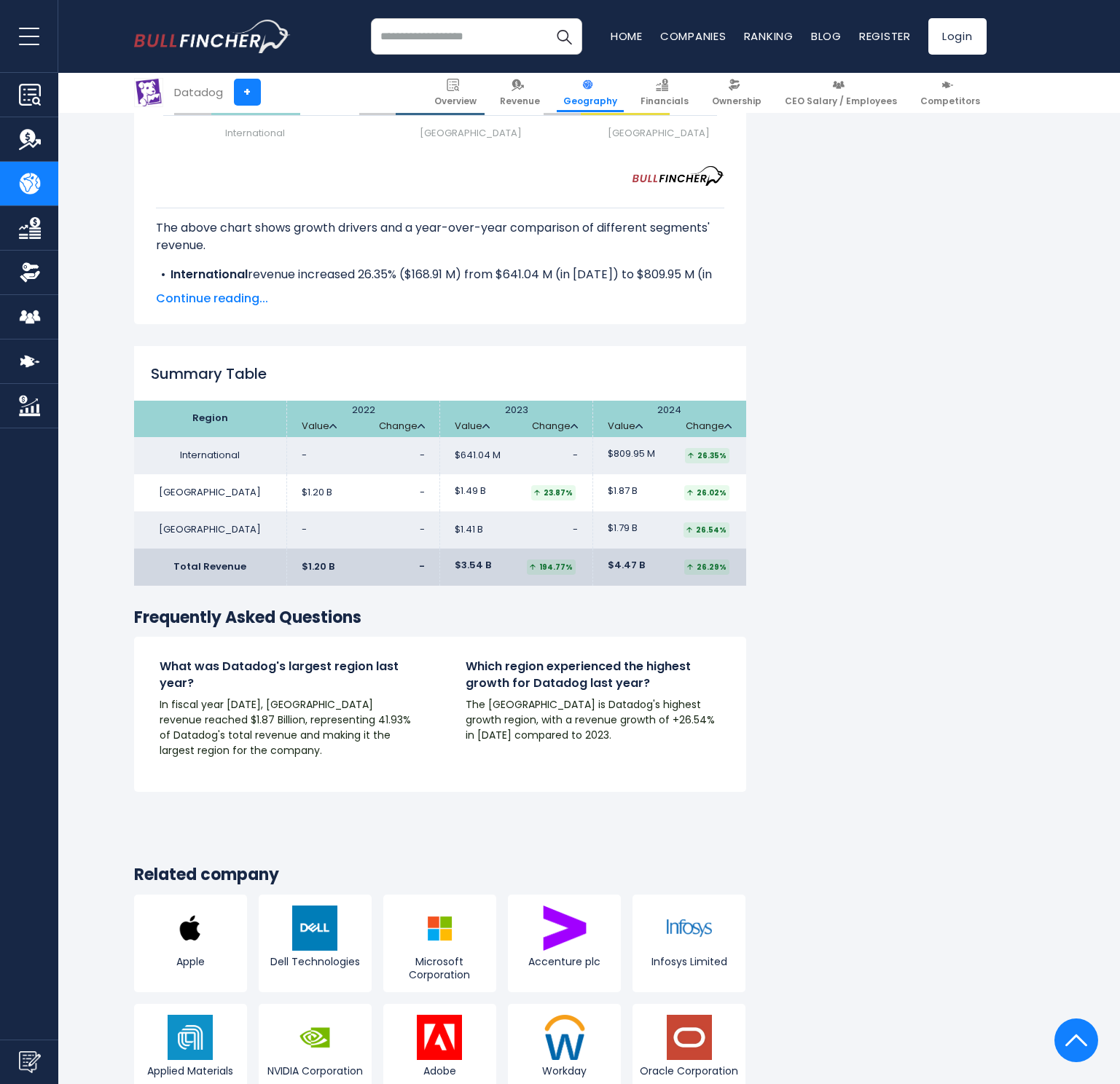
scroll to position [2031, 0]
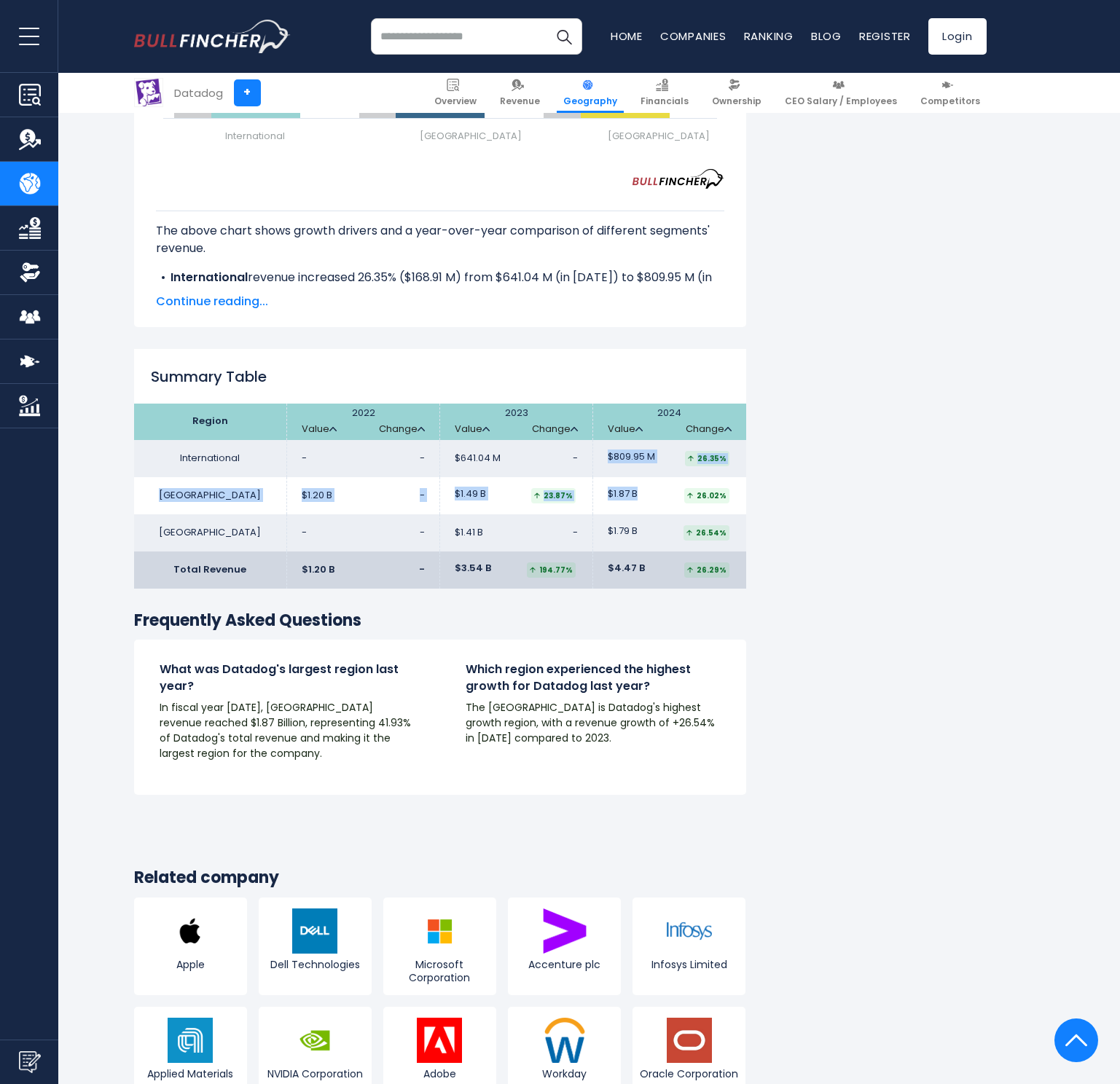
drag, startPoint x: 637, startPoint y: 454, endPoint x: 610, endPoint y: 422, distance: 41.9
click at [610, 440] on tbody "International - - $641.04 M" at bounding box center [439, 496] width 612 height 111
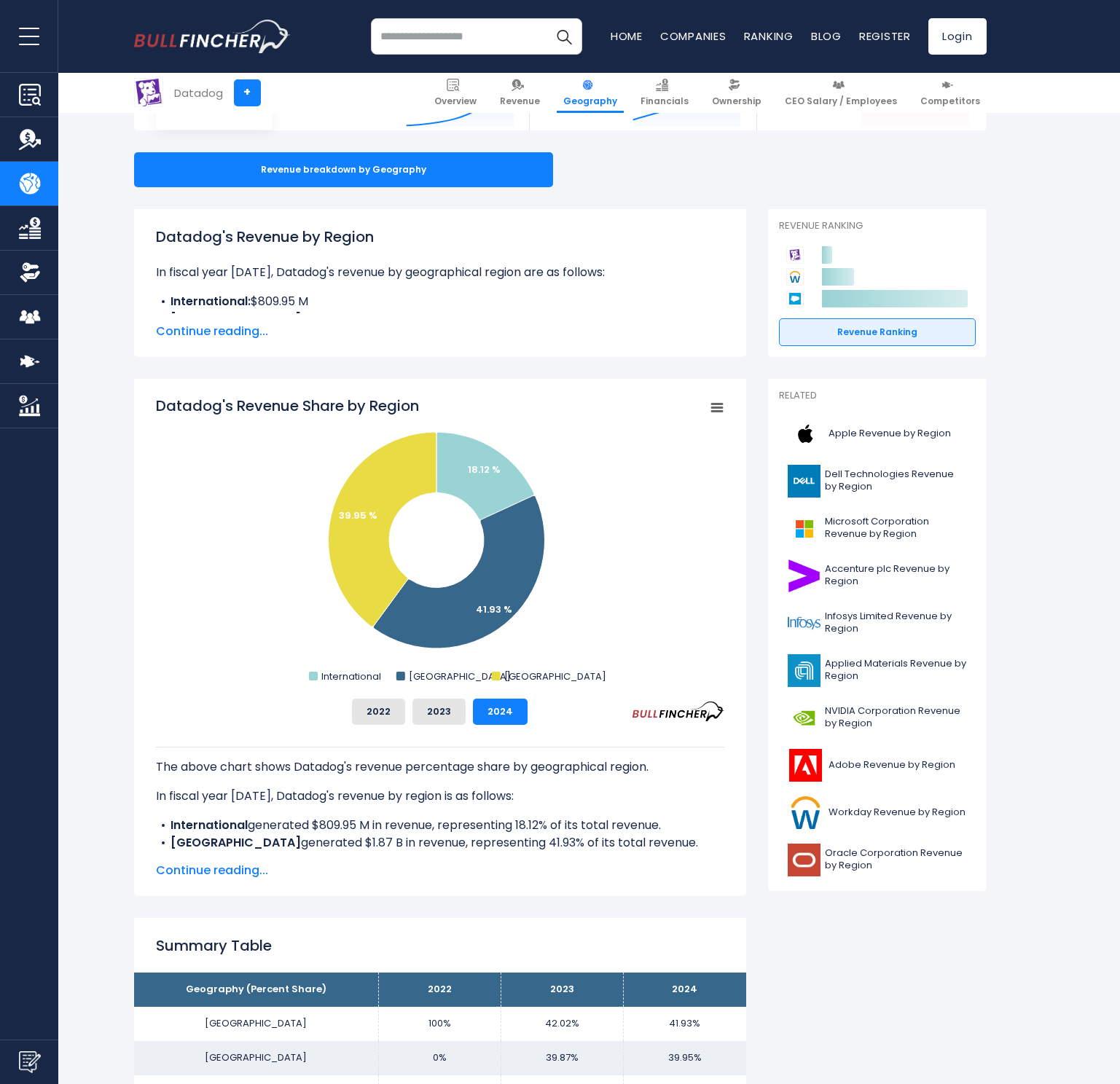
scroll to position [147, 0]
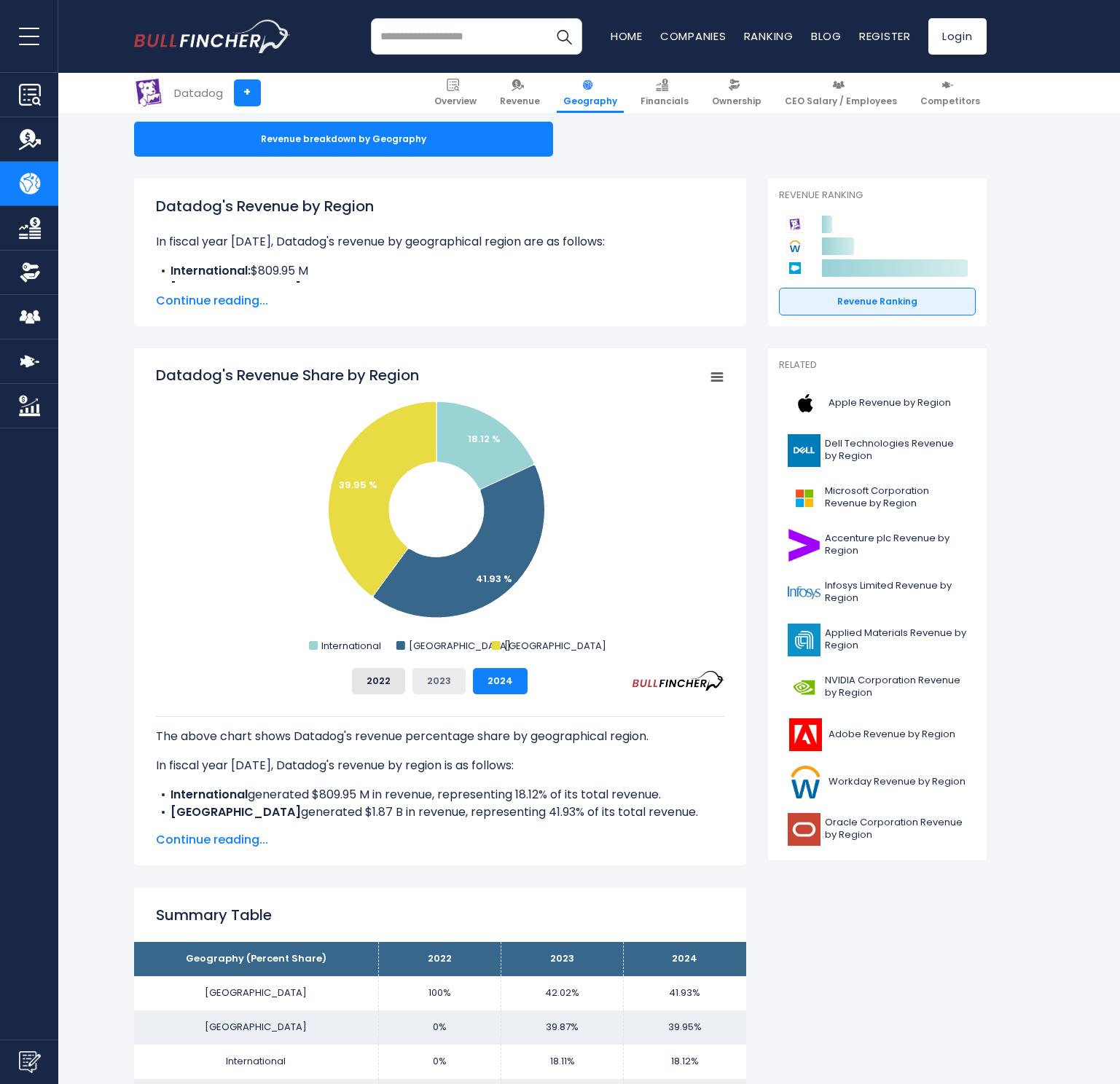
click at [438, 684] on button "2023" at bounding box center [439, 681] width 54 height 26
click at [379, 682] on button "2022" at bounding box center [378, 681] width 54 height 26
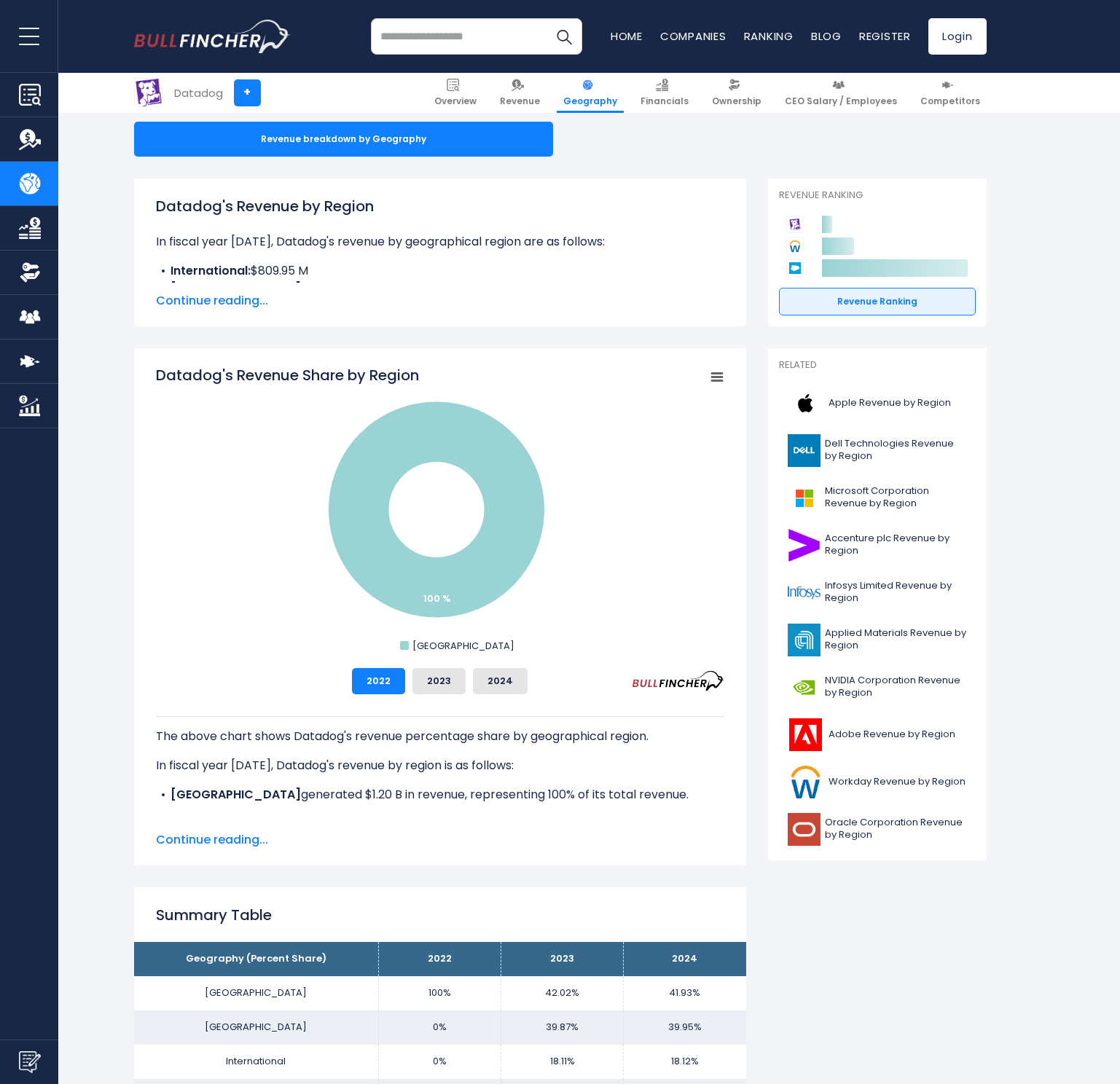
click at [409, 686] on div "2022 2023 2024" at bounding box center [439, 681] width 568 height 26
click at [433, 685] on button "2023" at bounding box center [439, 681] width 54 height 26
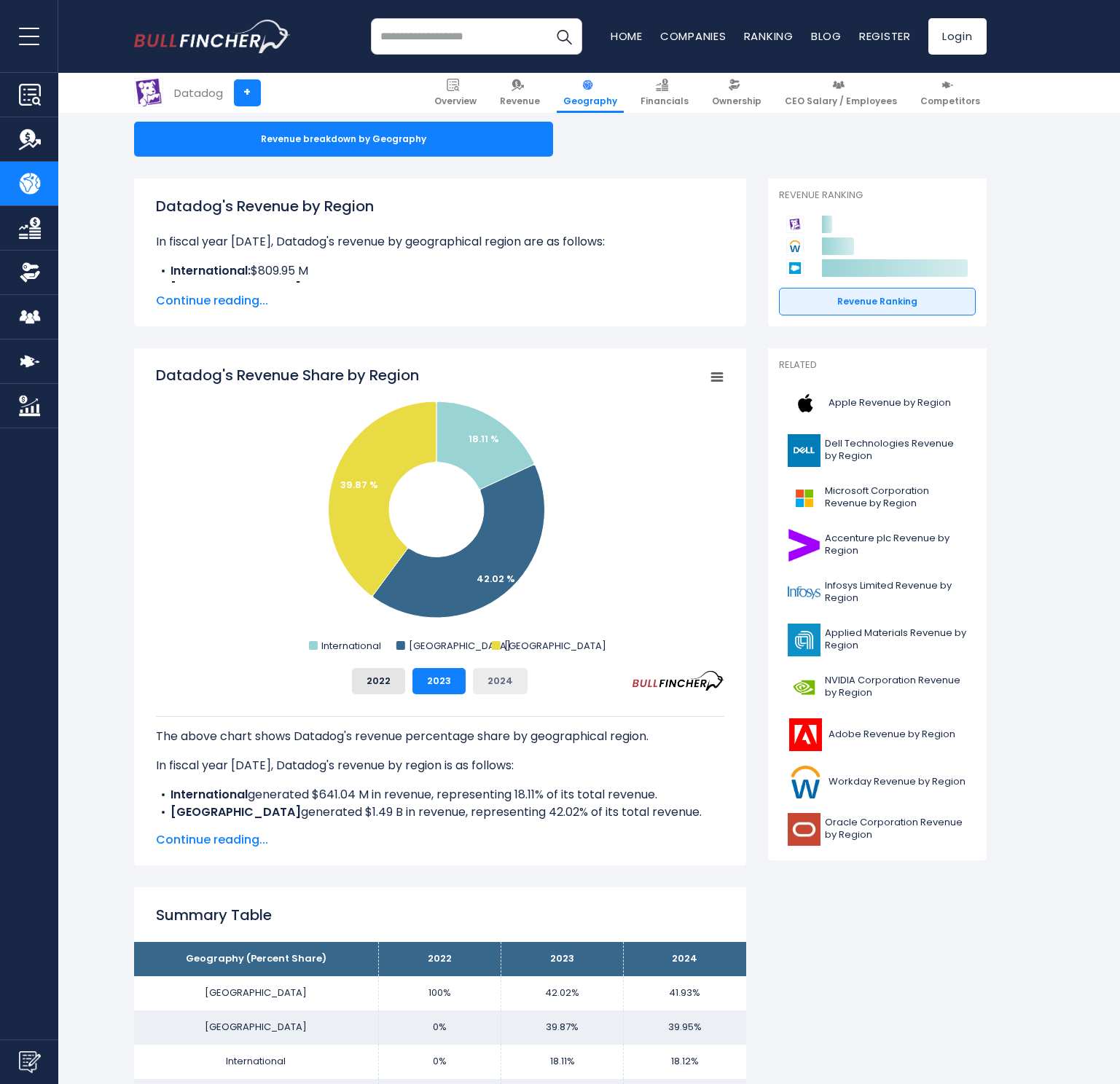
click at [480, 682] on button "2024" at bounding box center [500, 681] width 54 height 26
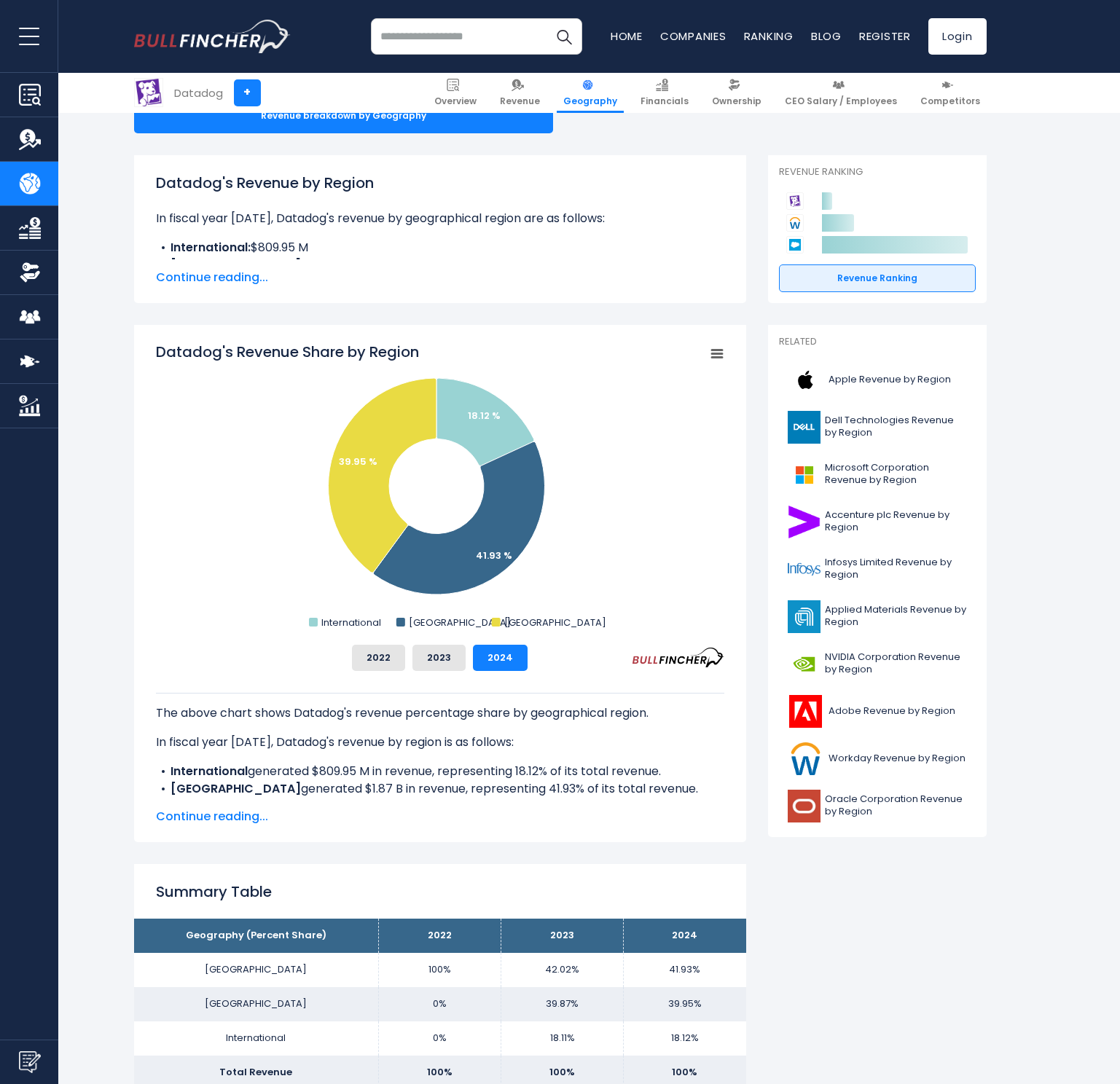
scroll to position [172, 0]
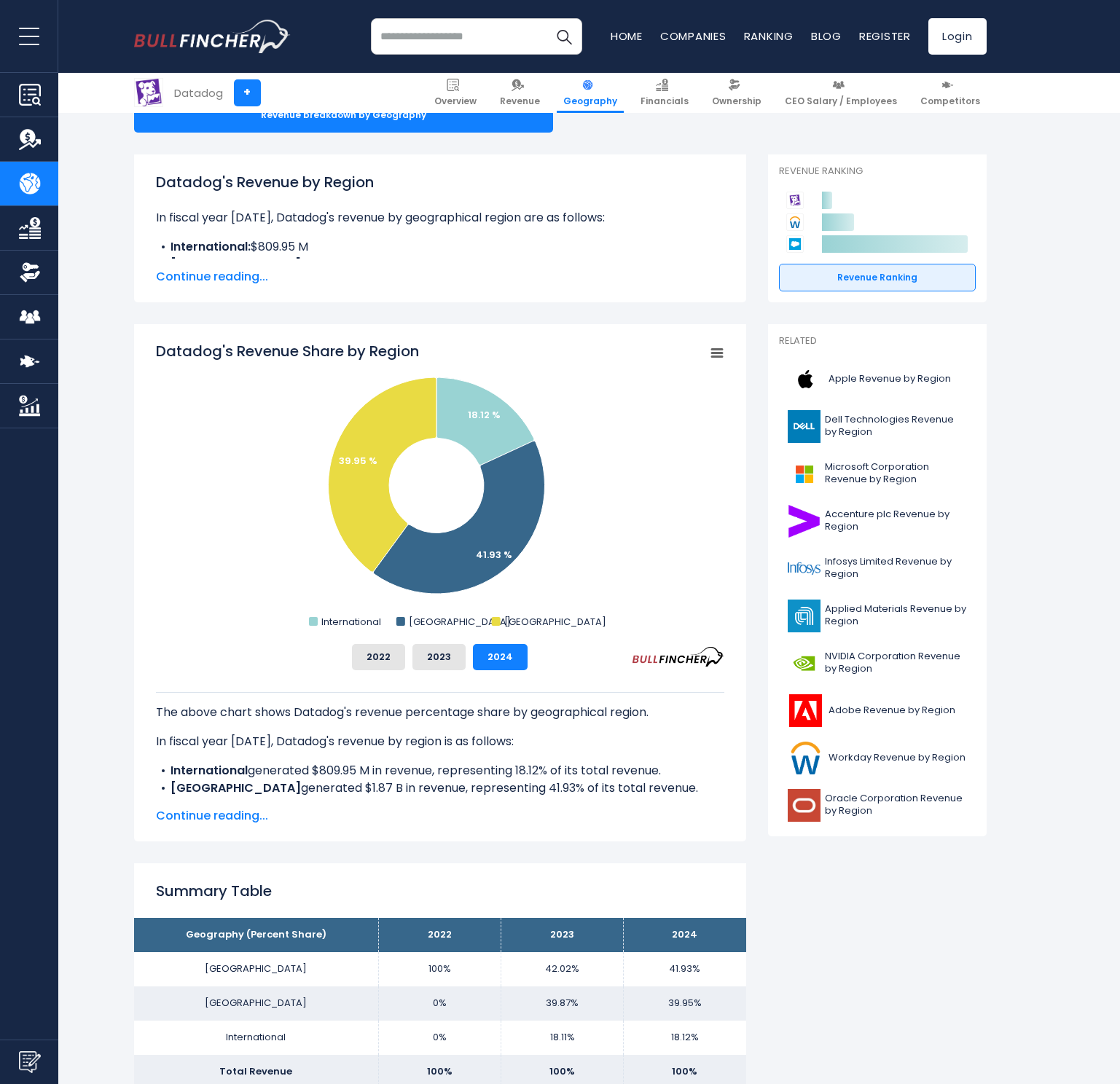
click at [254, 816] on span "Continue reading..." at bounding box center [439, 815] width 568 height 18
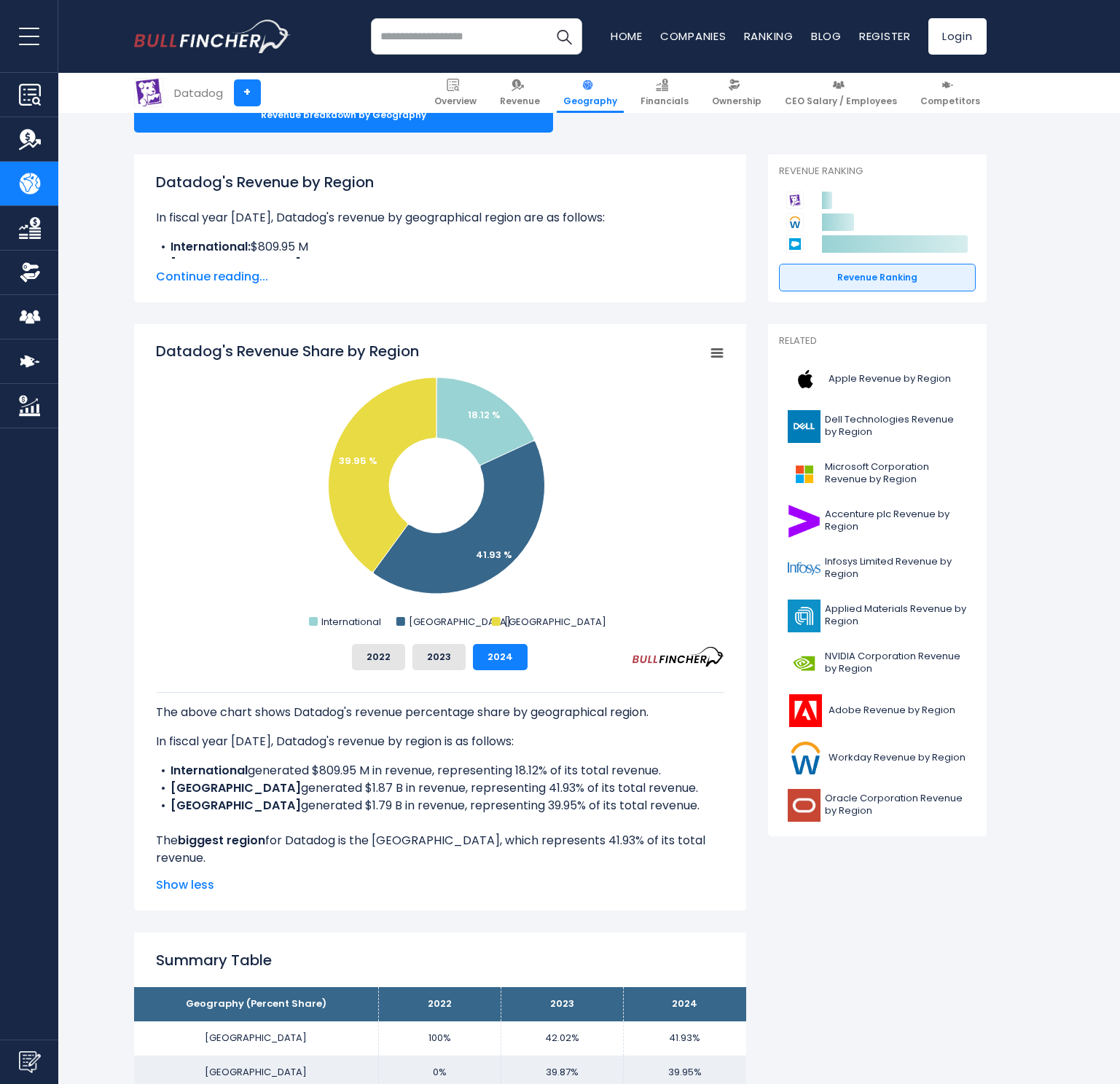
click at [450, 659] on button "2023" at bounding box center [439, 656] width 54 height 26
click at [521, 660] on button "2024" at bounding box center [500, 656] width 54 height 26
click at [680, 97] on span "Financials" at bounding box center [664, 101] width 48 height 12
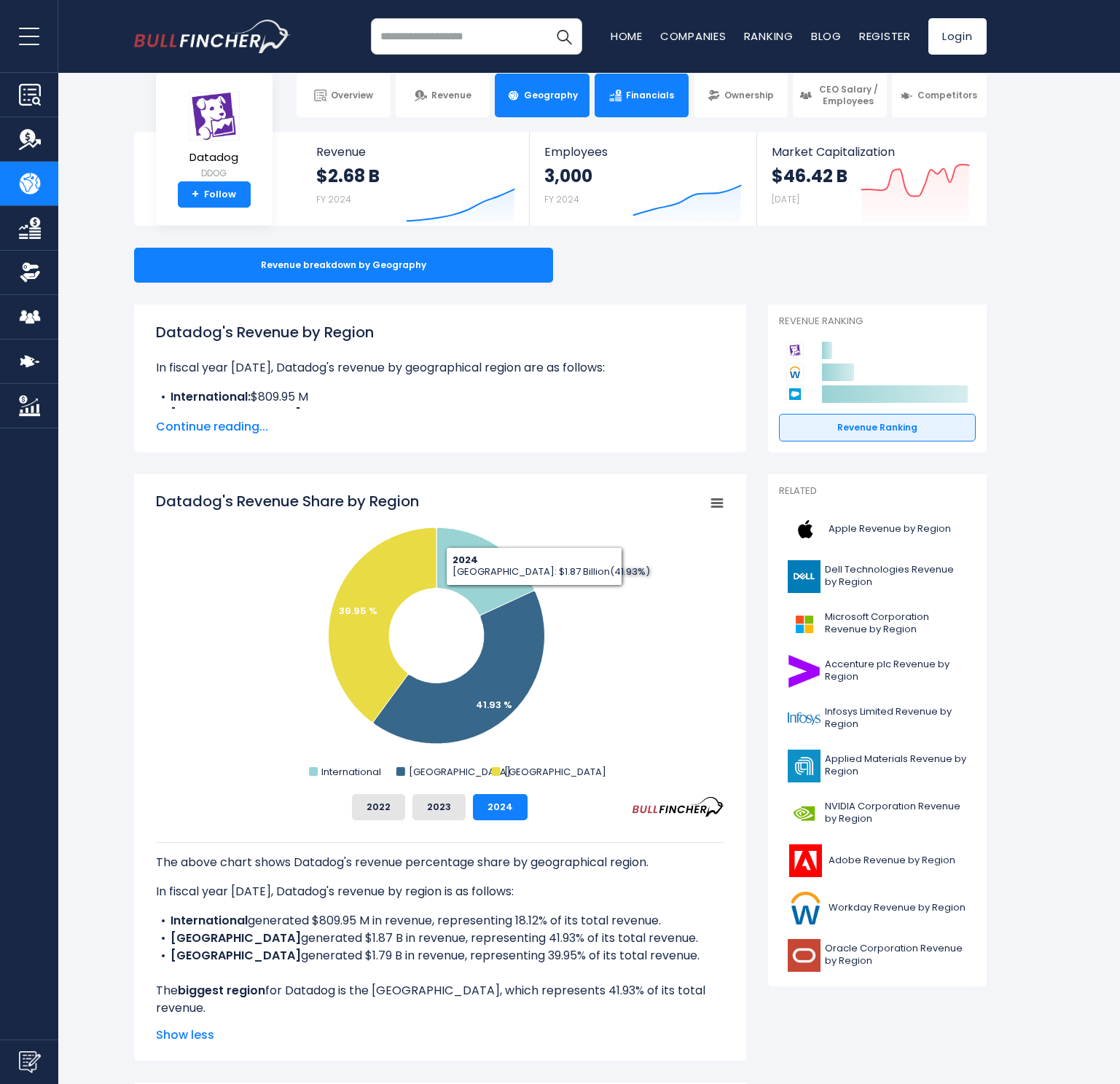
scroll to position [0, 0]
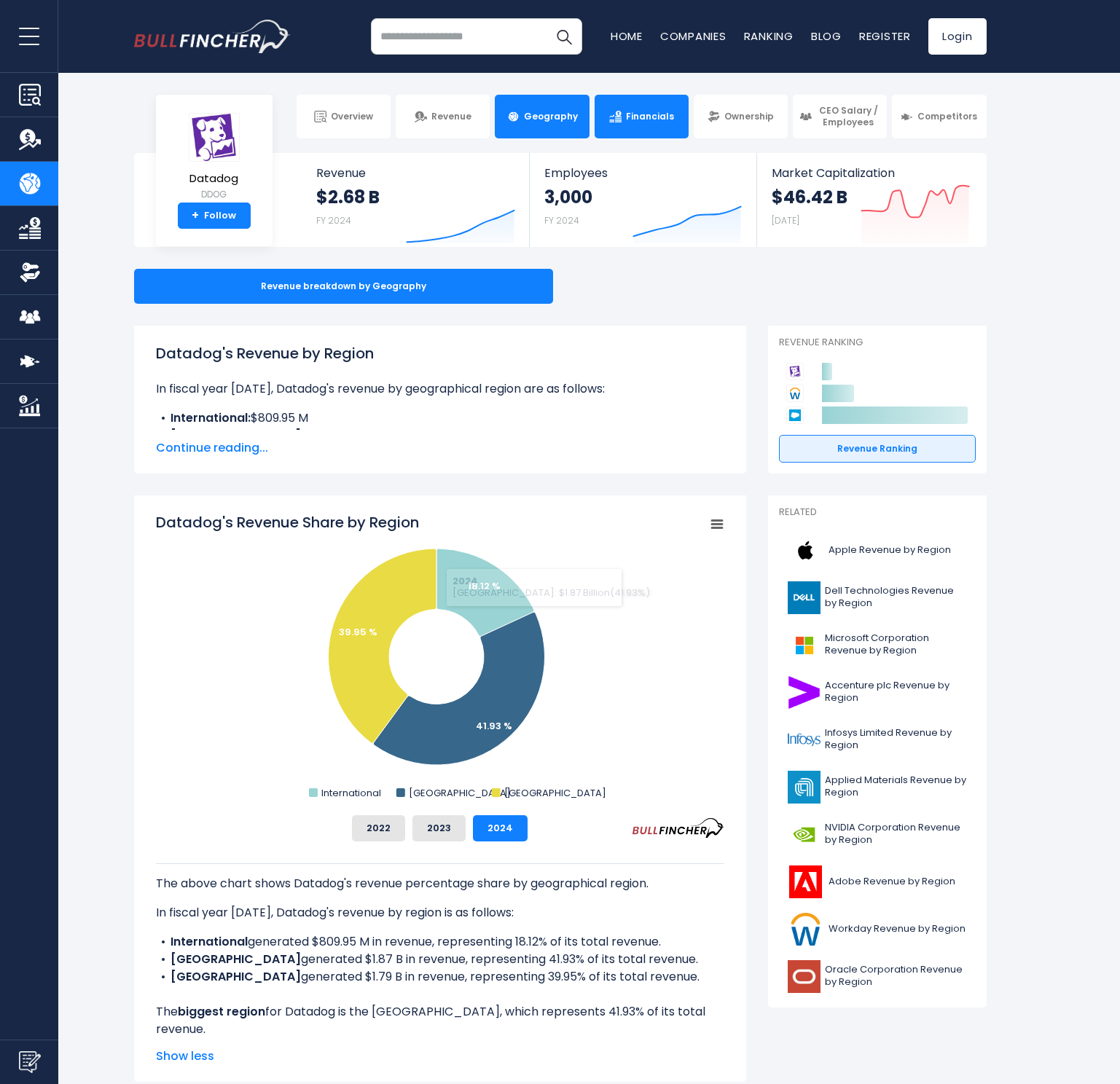
click at [660, 119] on span "Financials" at bounding box center [650, 116] width 48 height 12
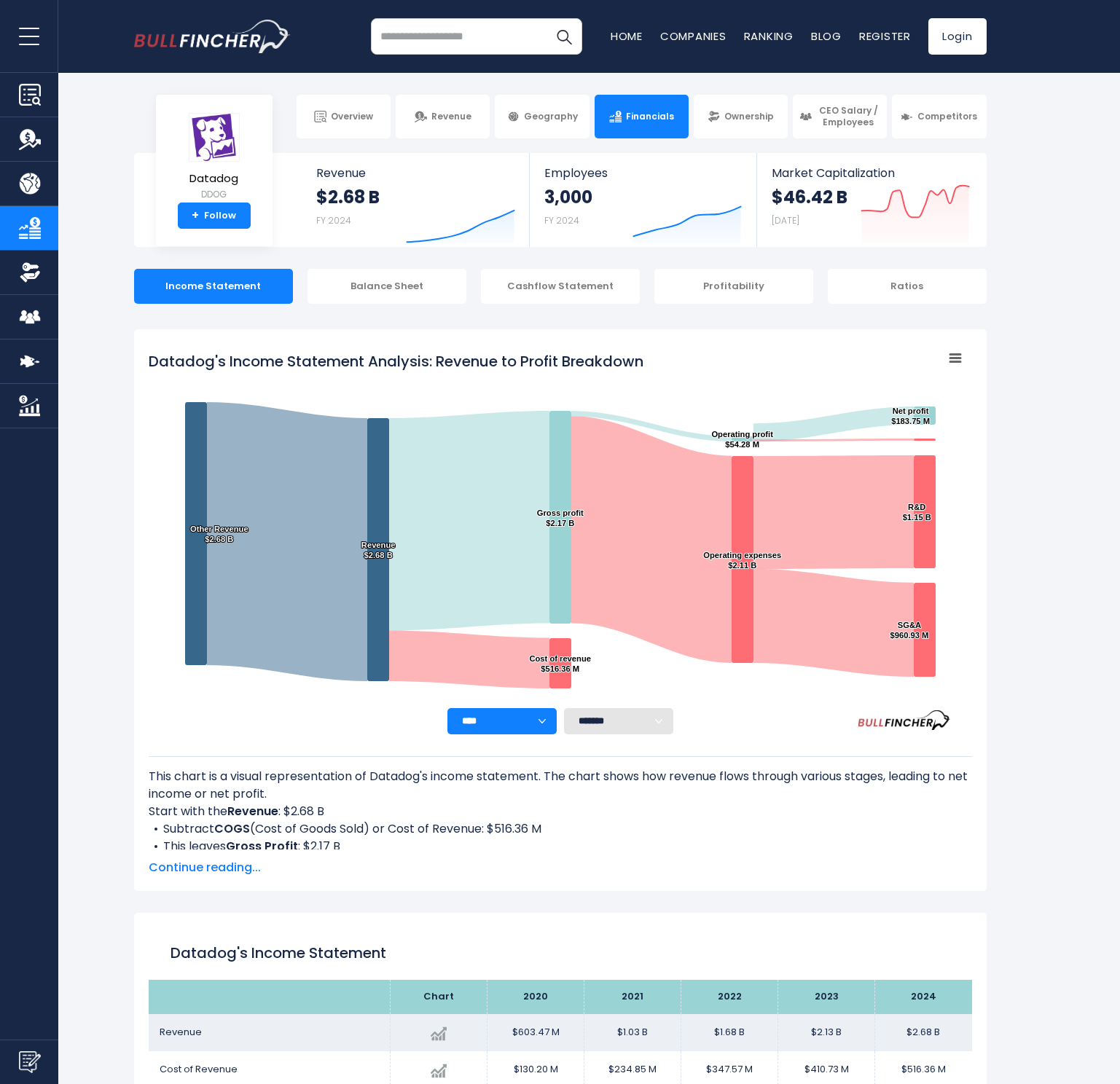
click at [671, 214] on icon "Created with Highcharts 12.1.2" at bounding box center [686, 213] width 110 height 61
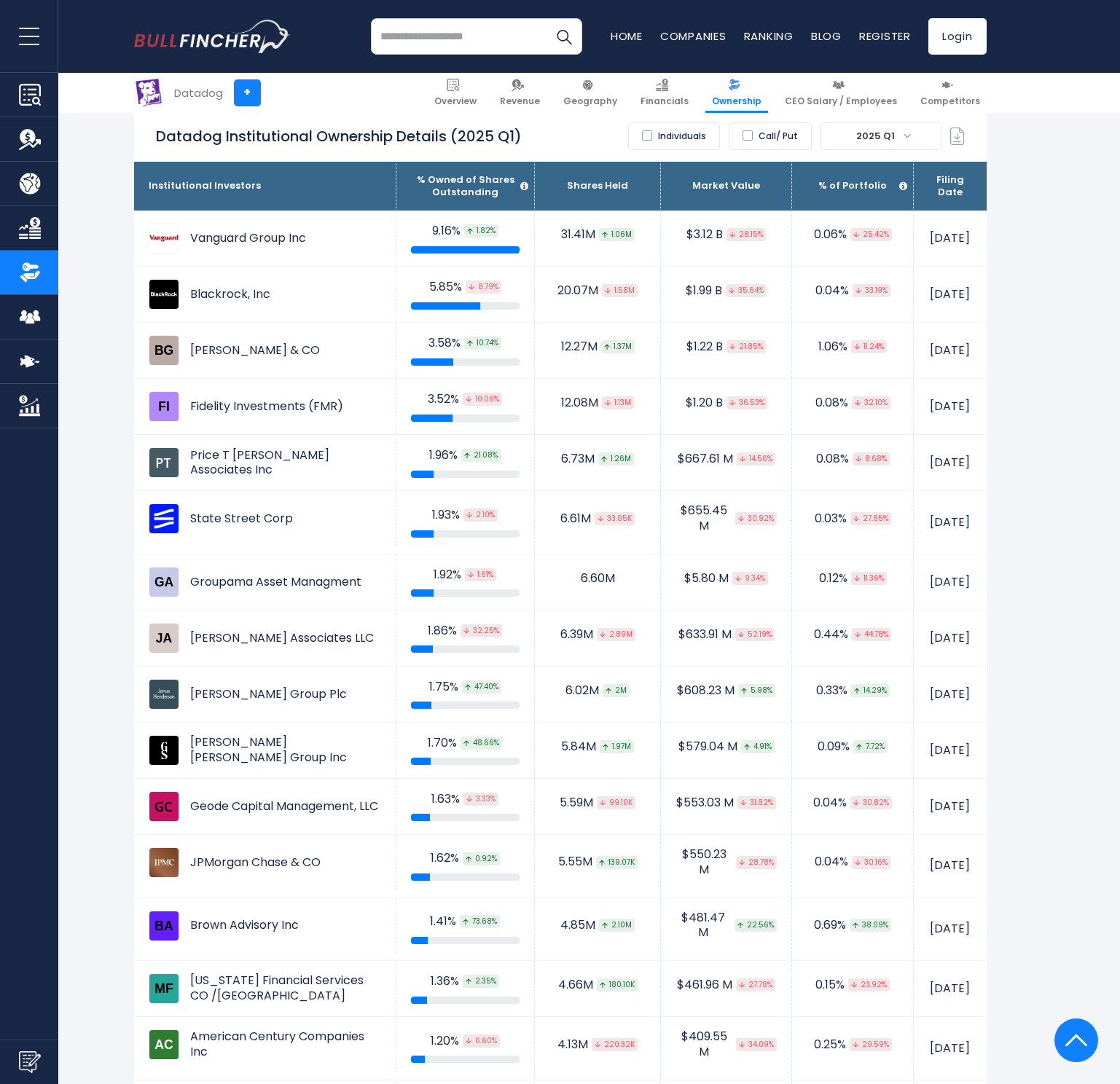
scroll to position [758, 0]
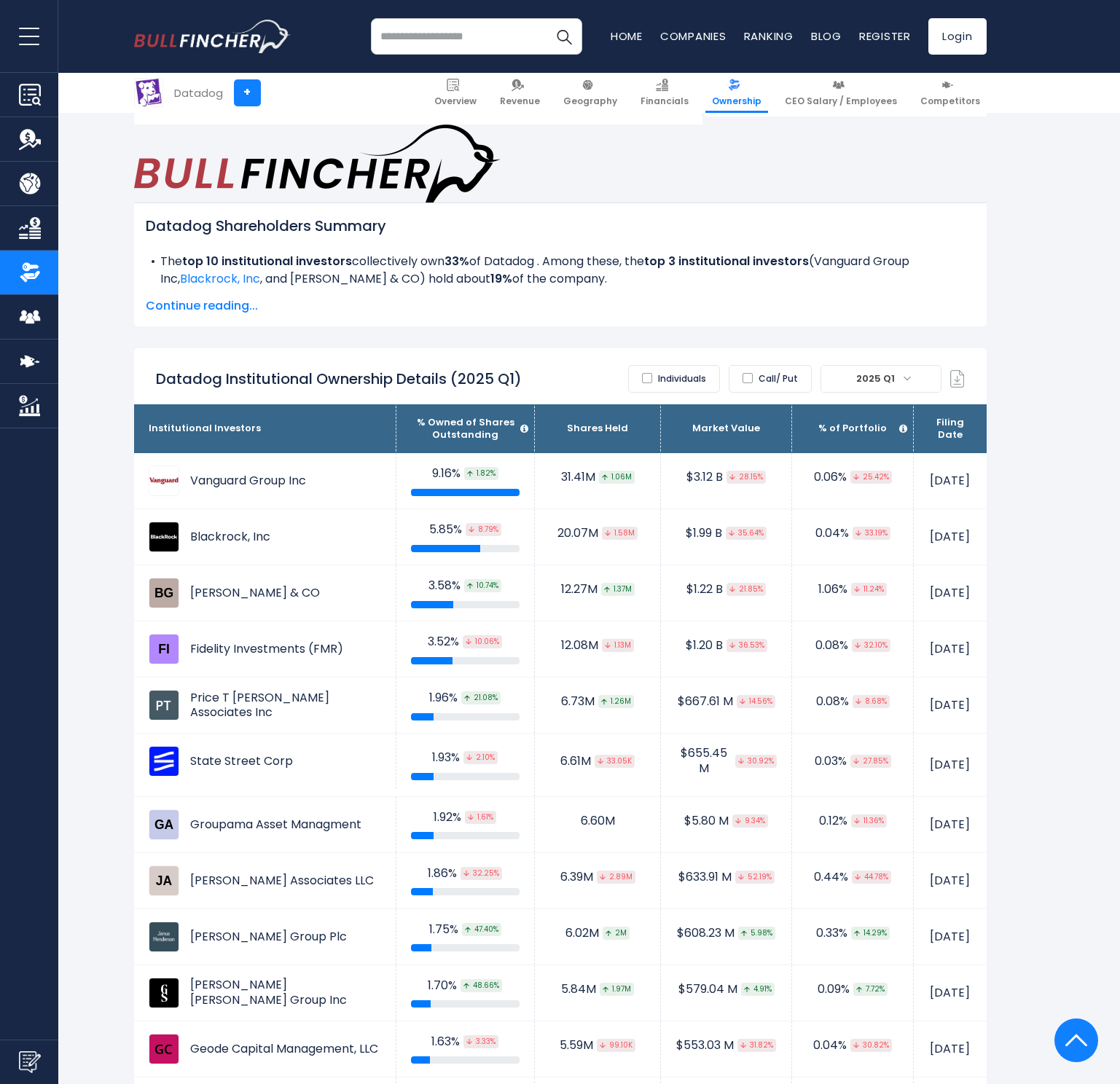
click at [715, 365] on label "Individuals" at bounding box center [674, 378] width 92 height 28
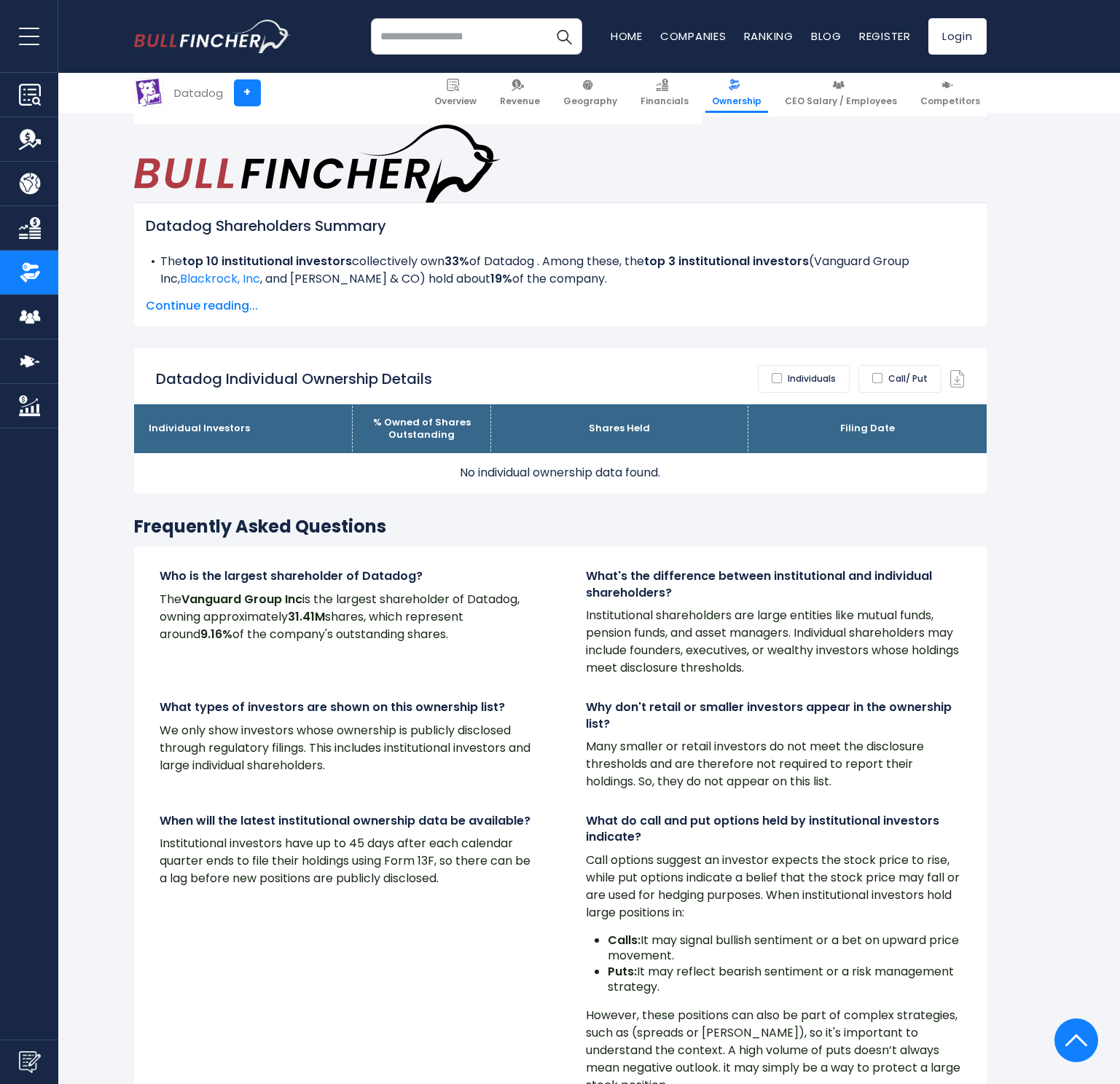
click at [823, 365] on label "Individuals" at bounding box center [804, 378] width 92 height 28
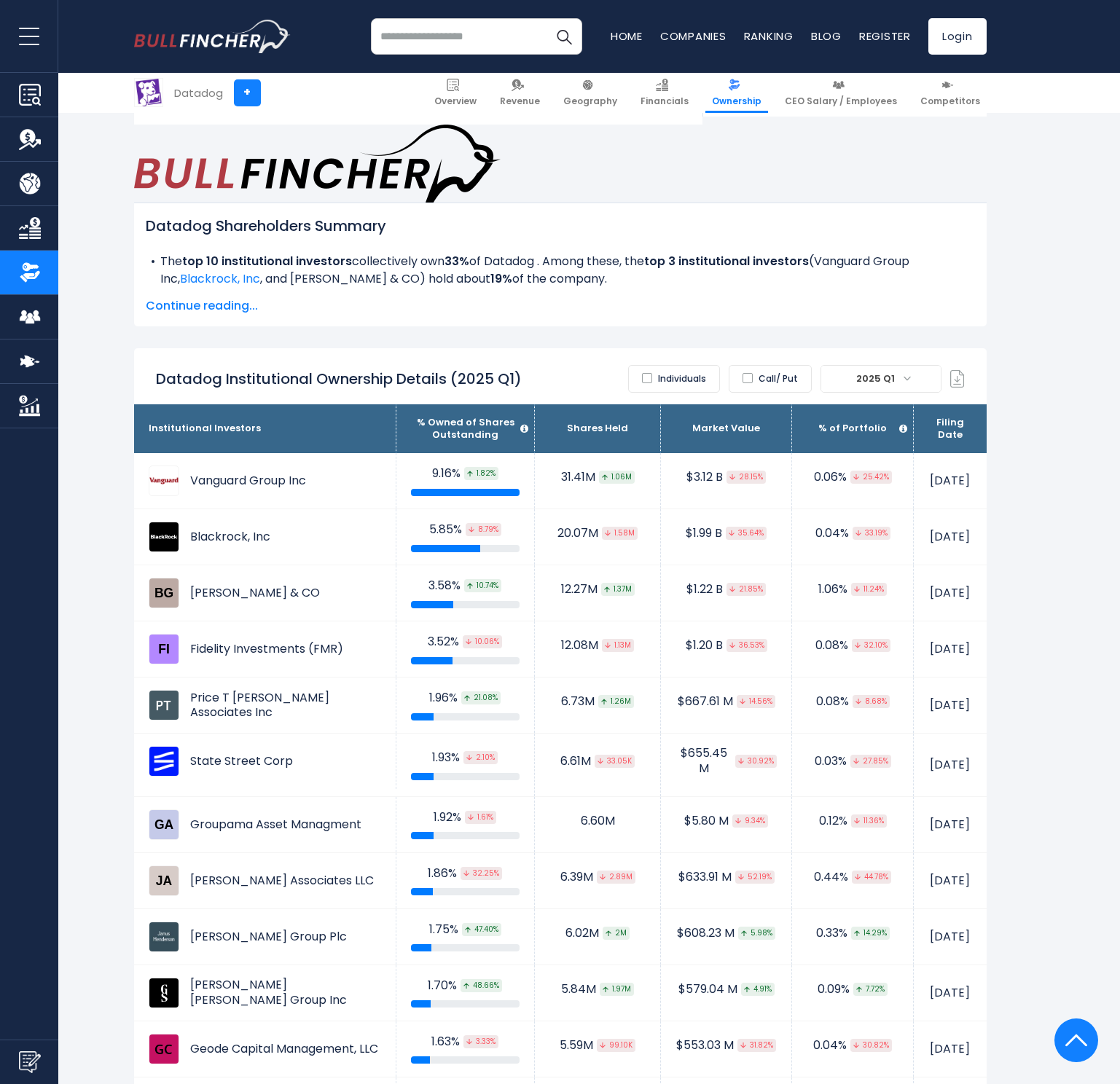
click at [794, 365] on label "Call/ Put" at bounding box center [769, 378] width 83 height 28
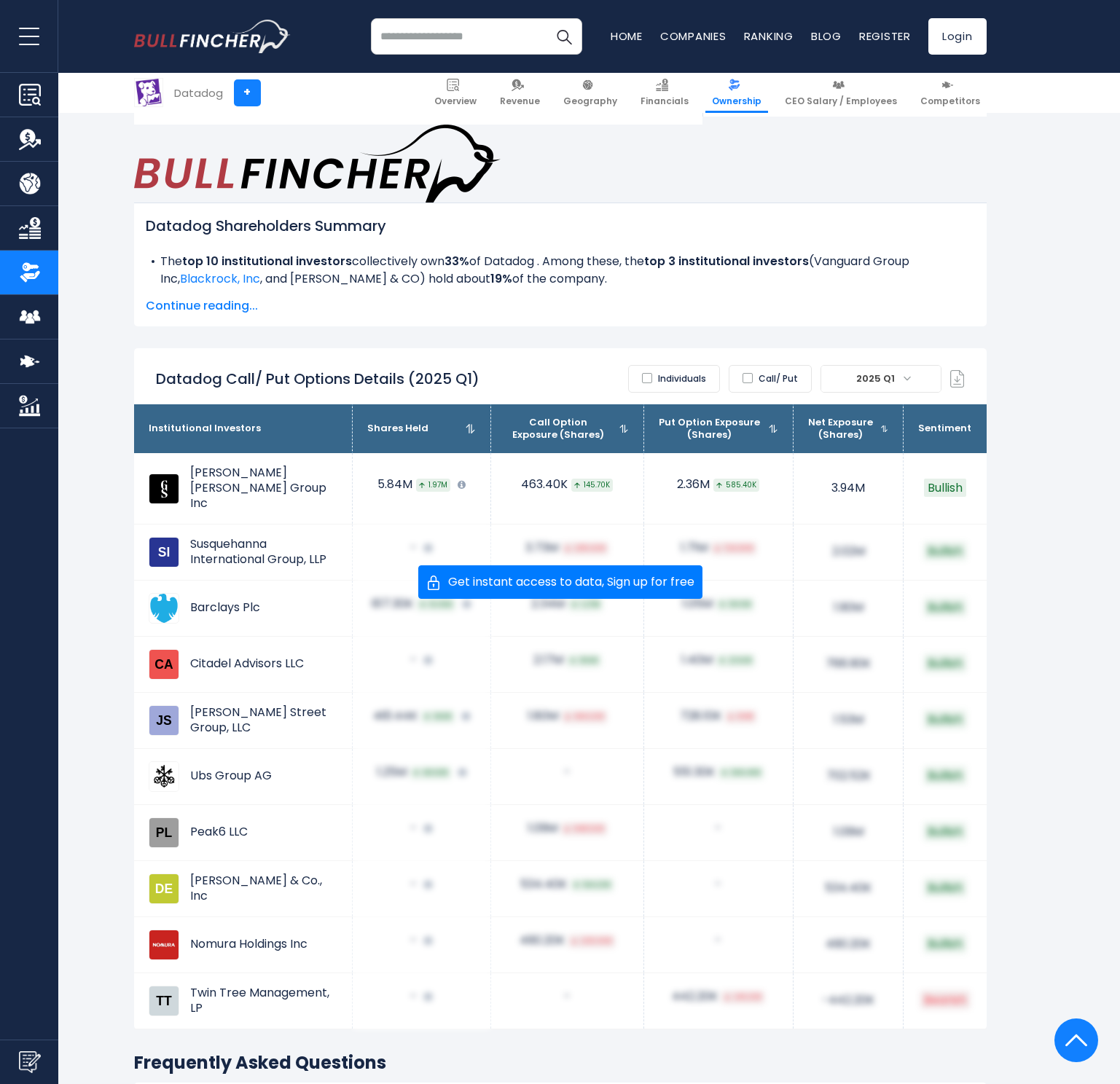
click at [794, 365] on label "Call/ Put" at bounding box center [769, 378] width 83 height 28
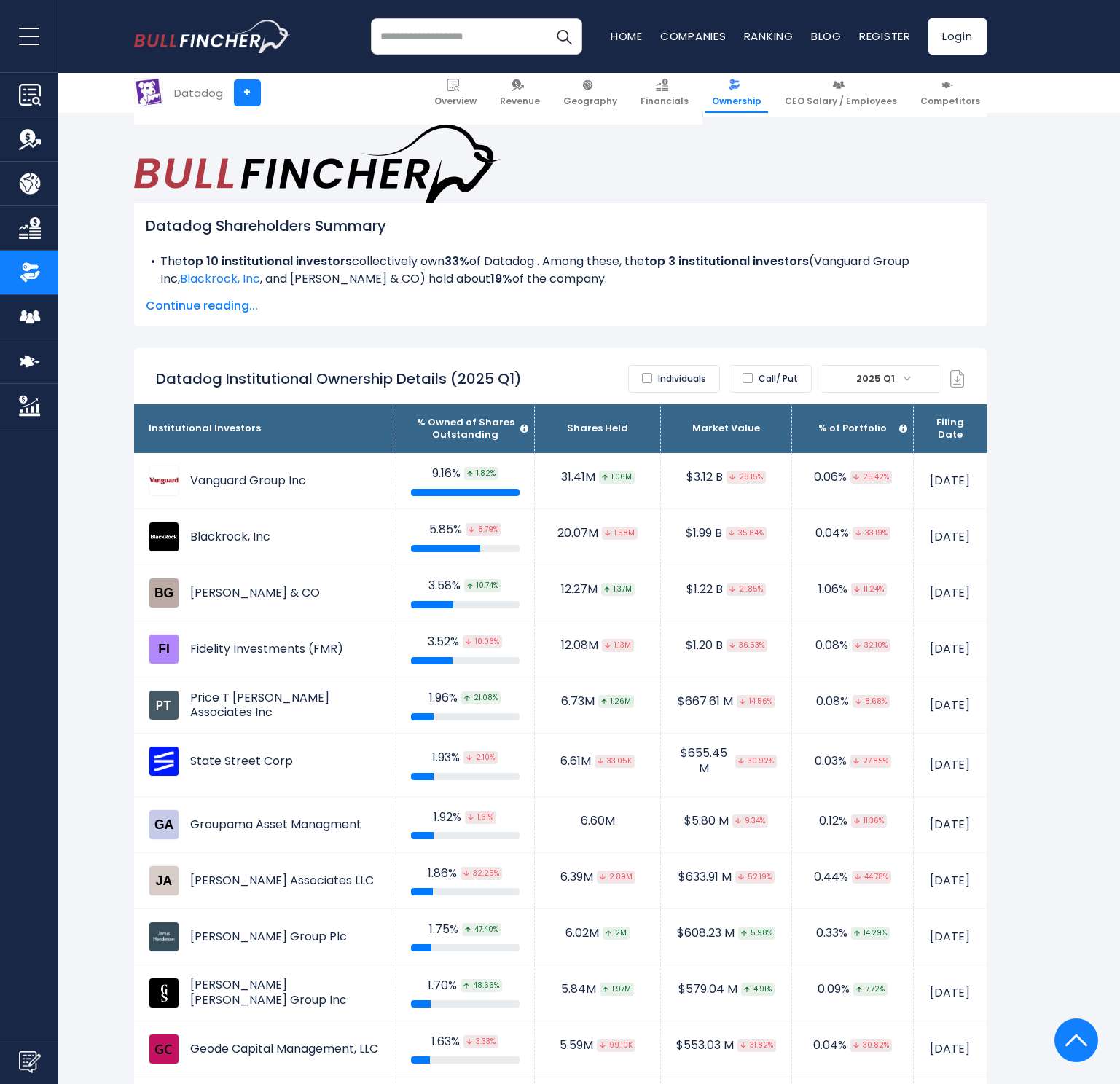
click at [884, 368] on span "2025 Q1" at bounding box center [877, 378] width 54 height 20
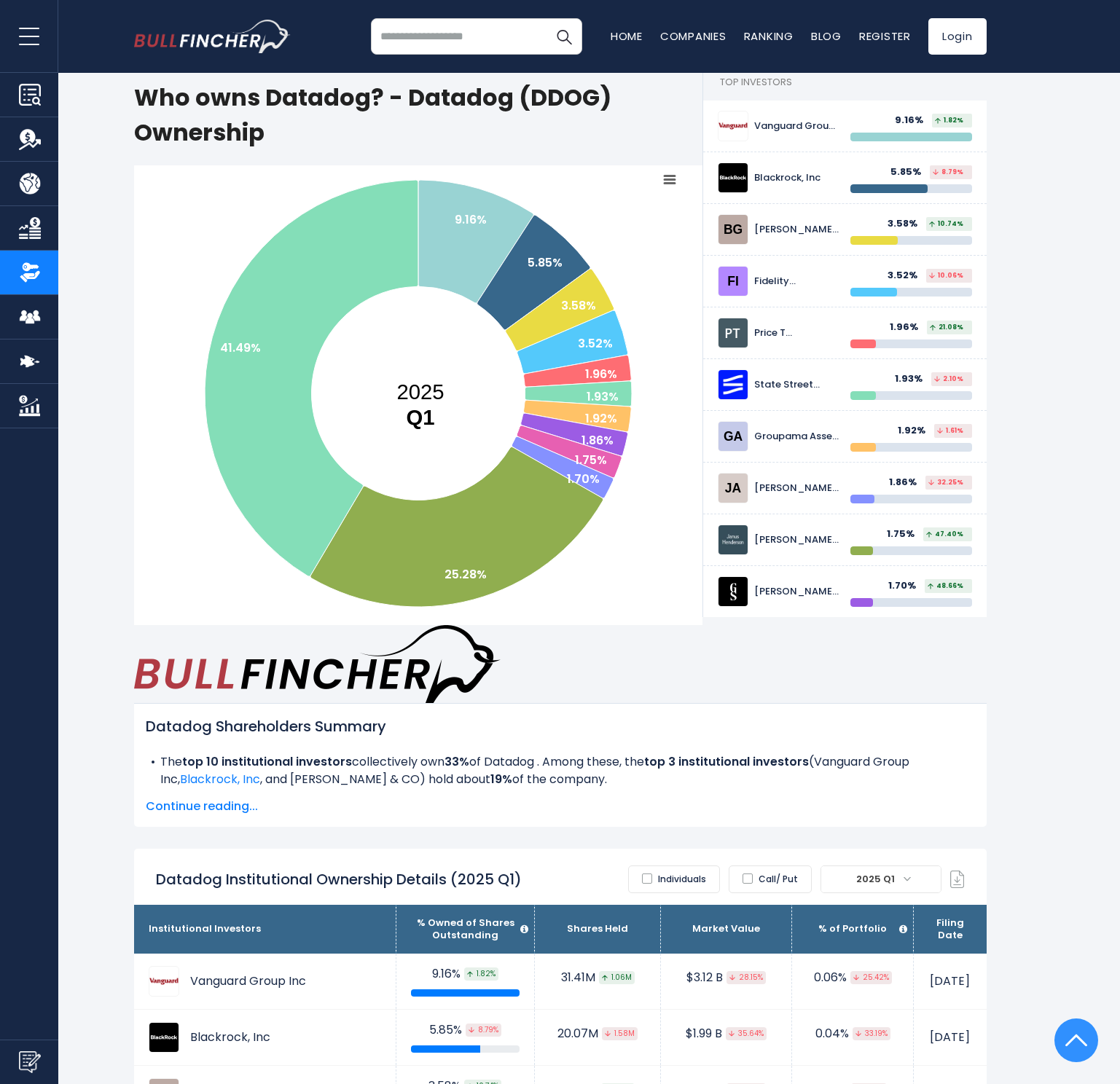
scroll to position [0, 0]
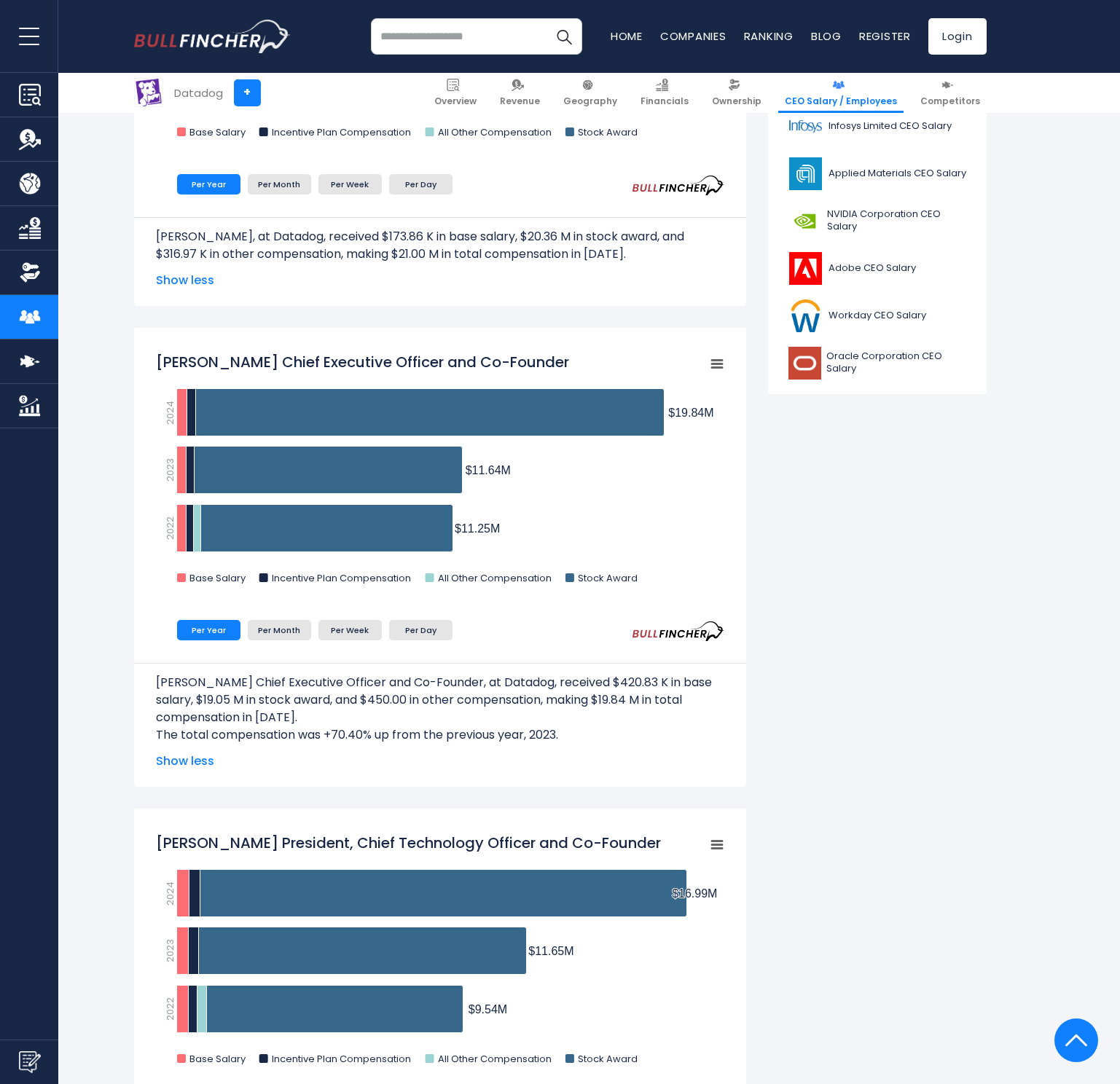
scroll to position [140, 0]
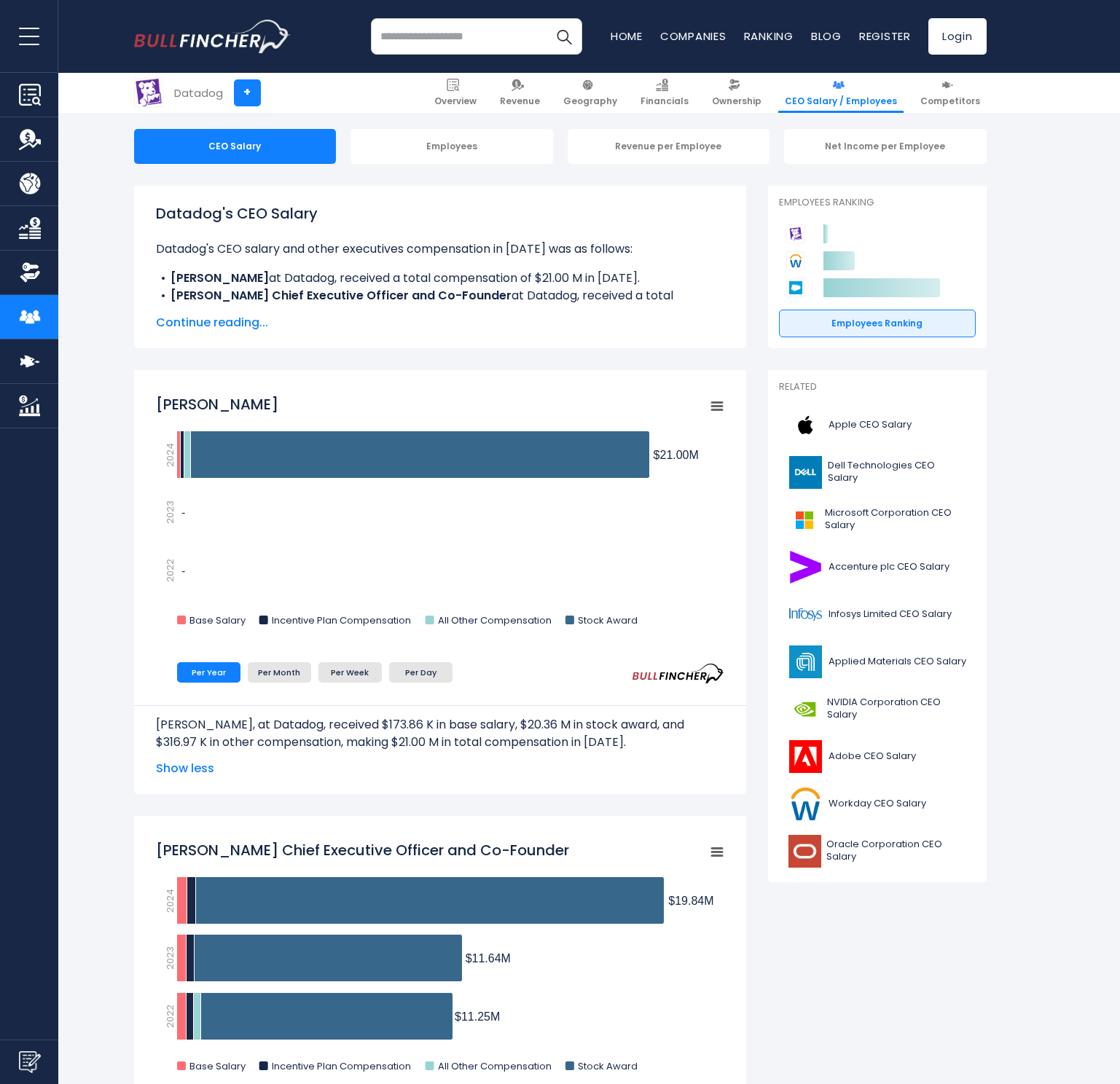
click at [218, 766] on span "Show less" at bounding box center [439, 768] width 568 height 18
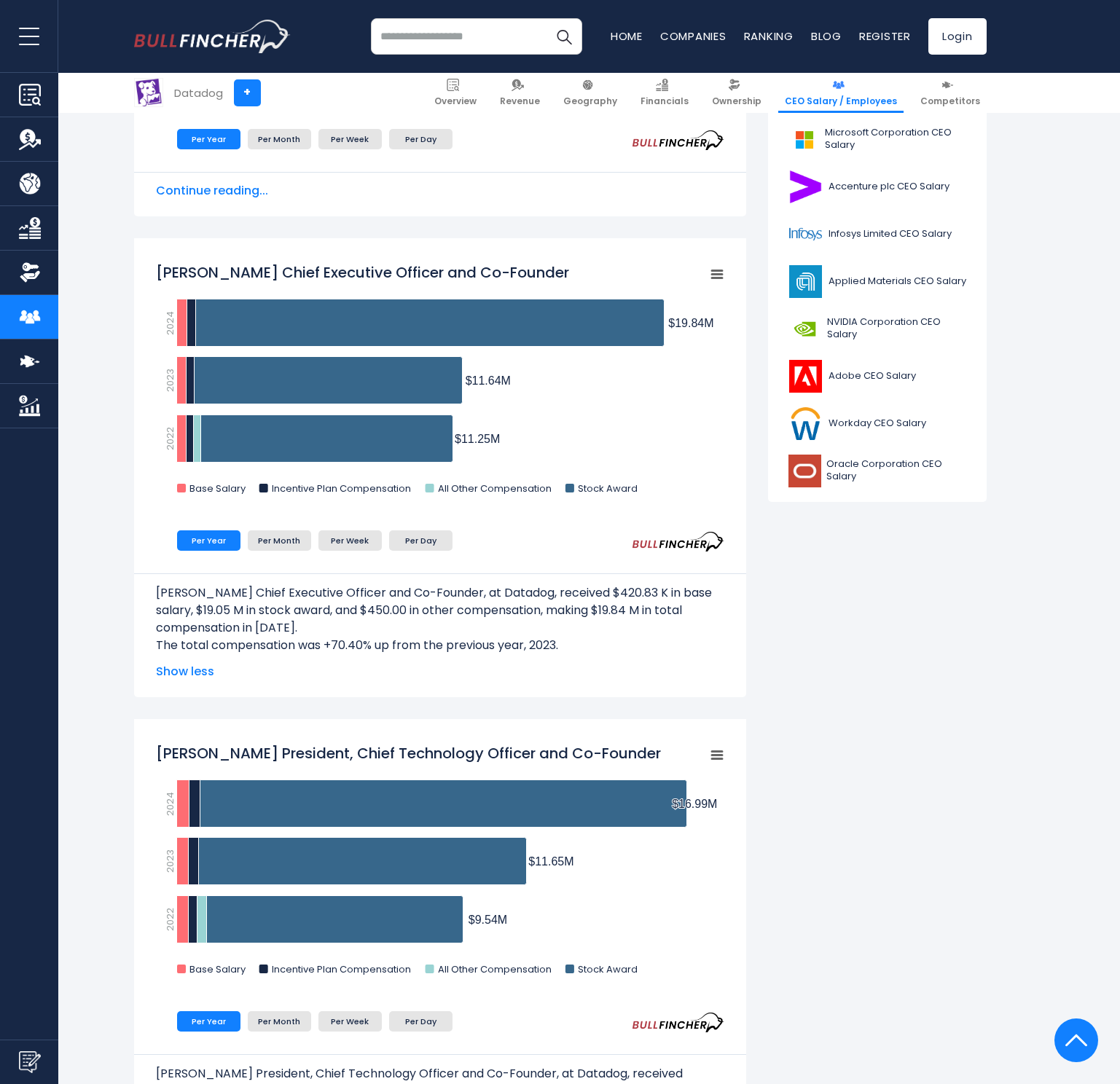
scroll to position [0, 0]
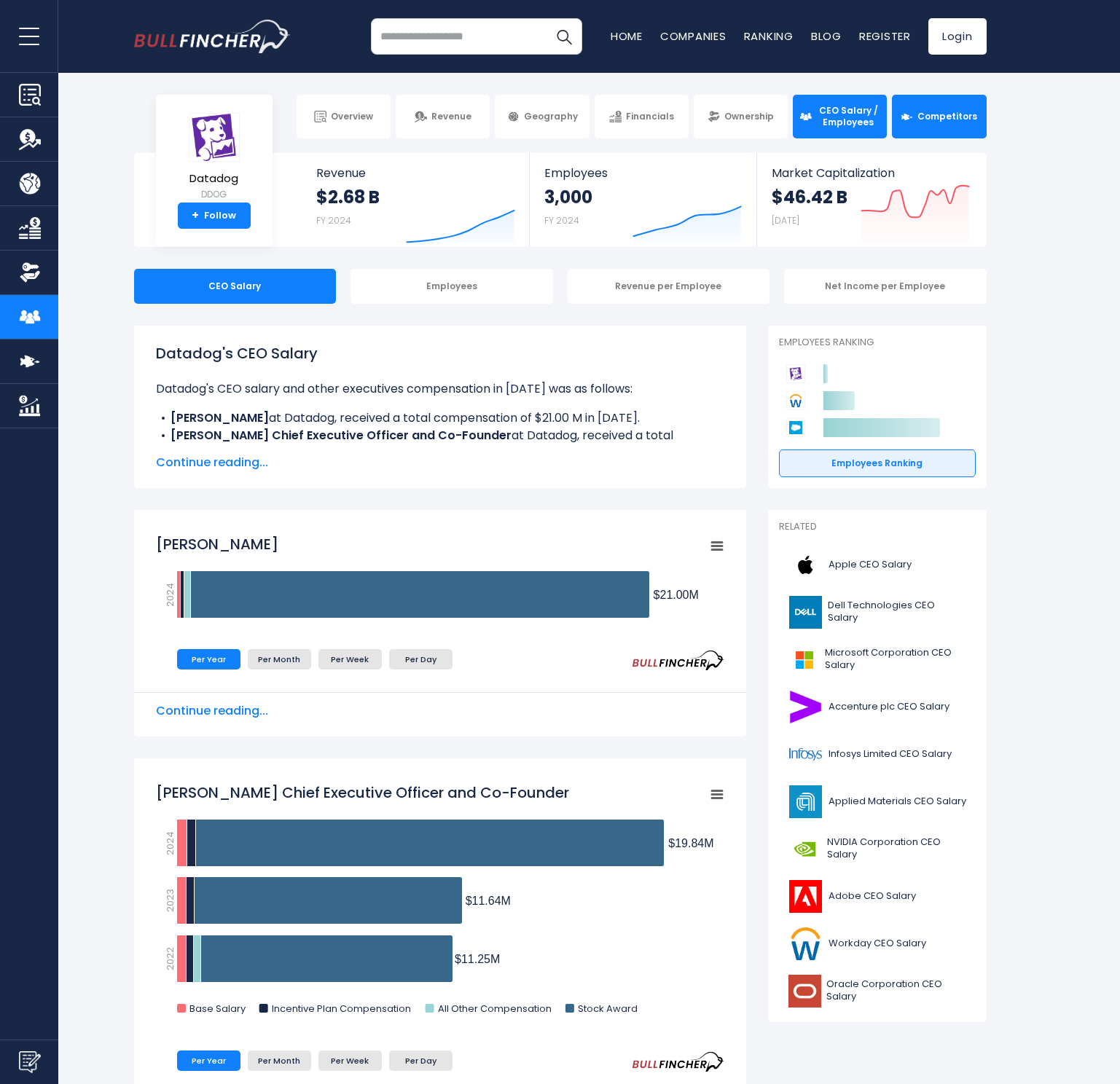
click at [948, 131] on link "Competitors" at bounding box center [938, 116] width 94 height 44
